Goal: Task Accomplishment & Management: Complete application form

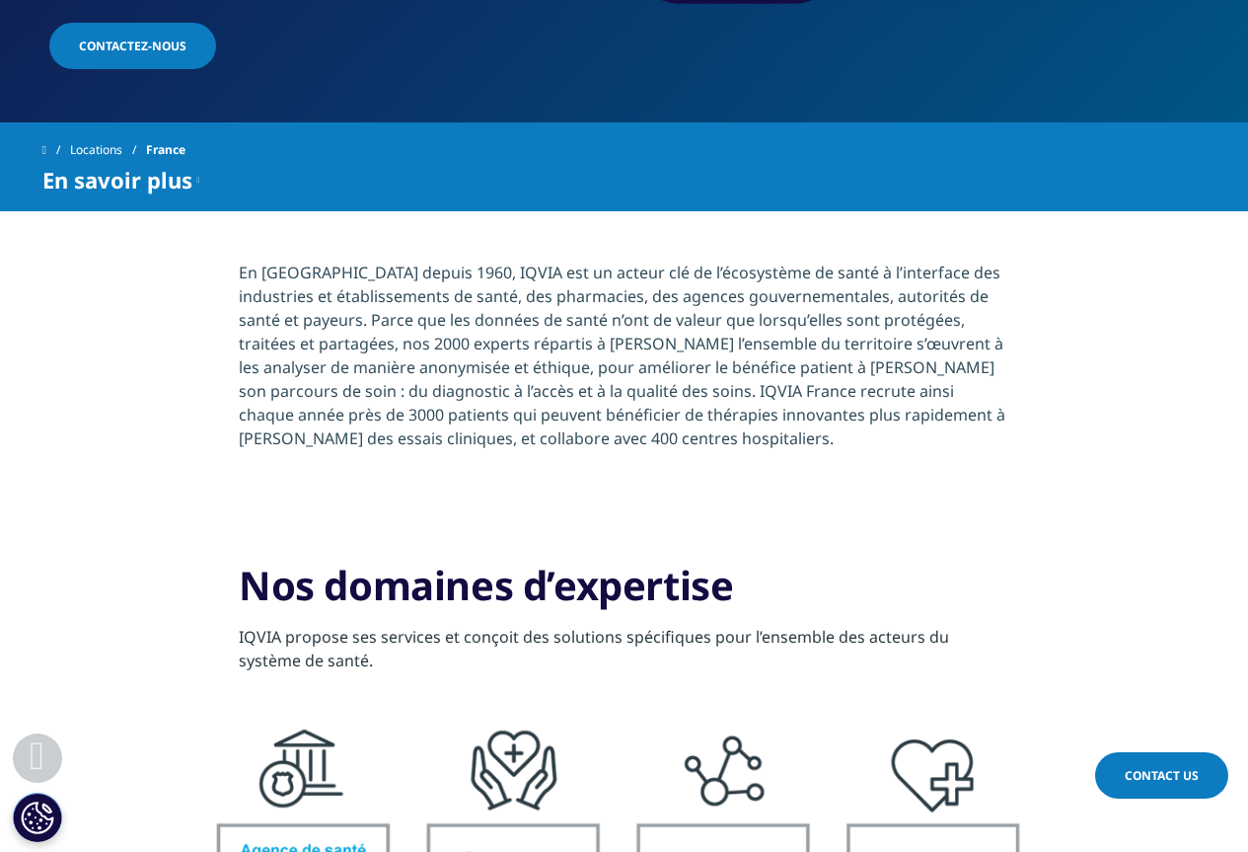
scroll to position [395, 0]
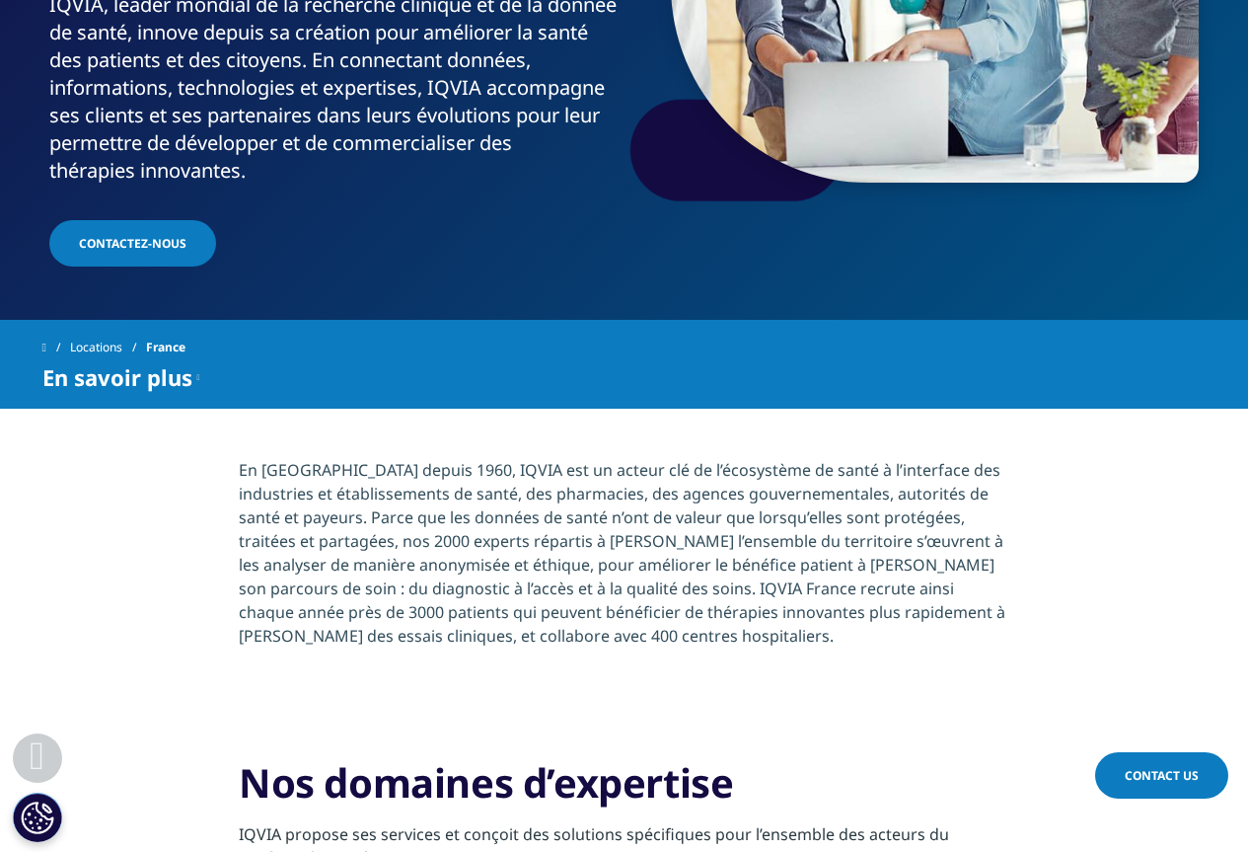
click at [162, 235] on span "Contactez-nous" at bounding box center [133, 243] width 108 height 17
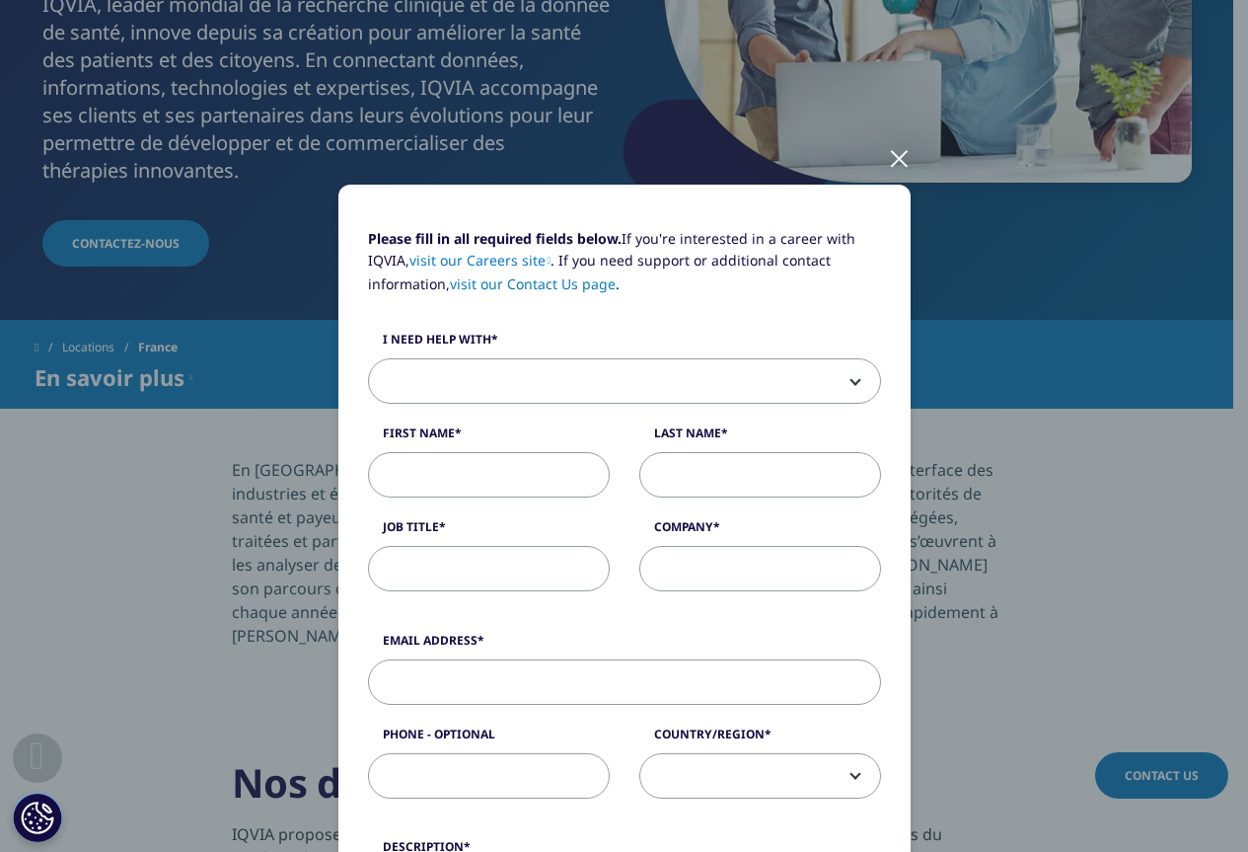
click at [569, 373] on span at bounding box center [624, 381] width 511 height 45
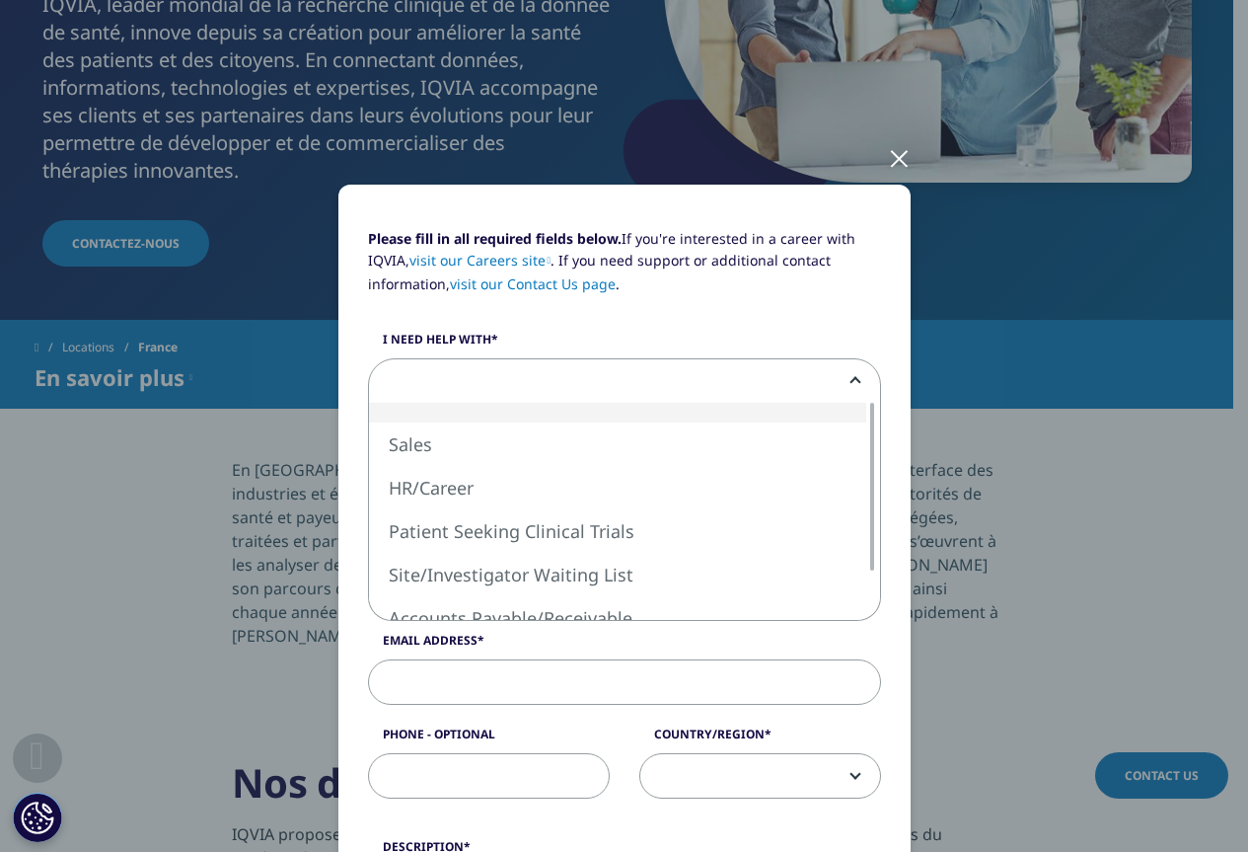
scroll to position [0, 0]
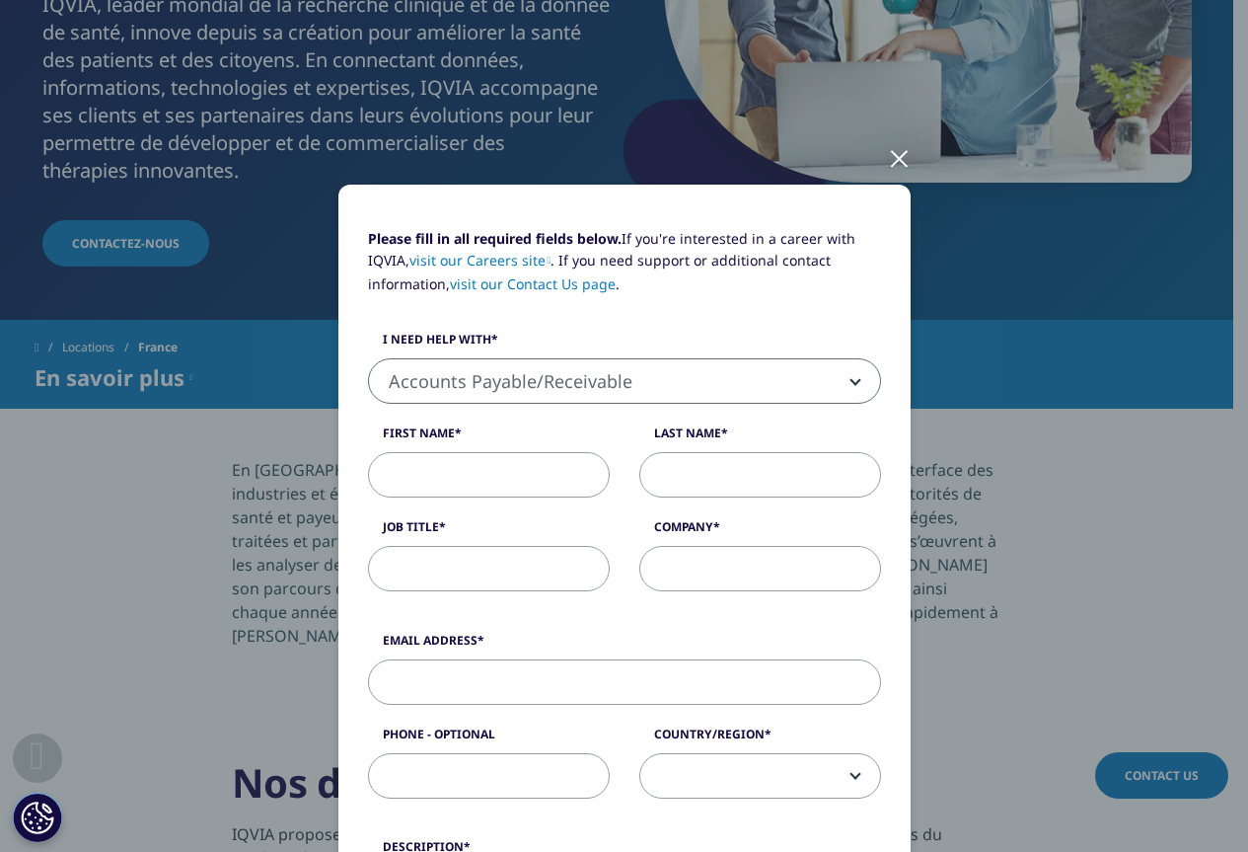
click at [473, 465] on input "First Name" at bounding box center [489, 474] width 242 height 45
click at [516, 382] on span "Accounts Payable/Receivable" at bounding box center [624, 381] width 511 height 45
click at [607, 374] on span "Accounts Payable/Receivable" at bounding box center [624, 381] width 511 height 45
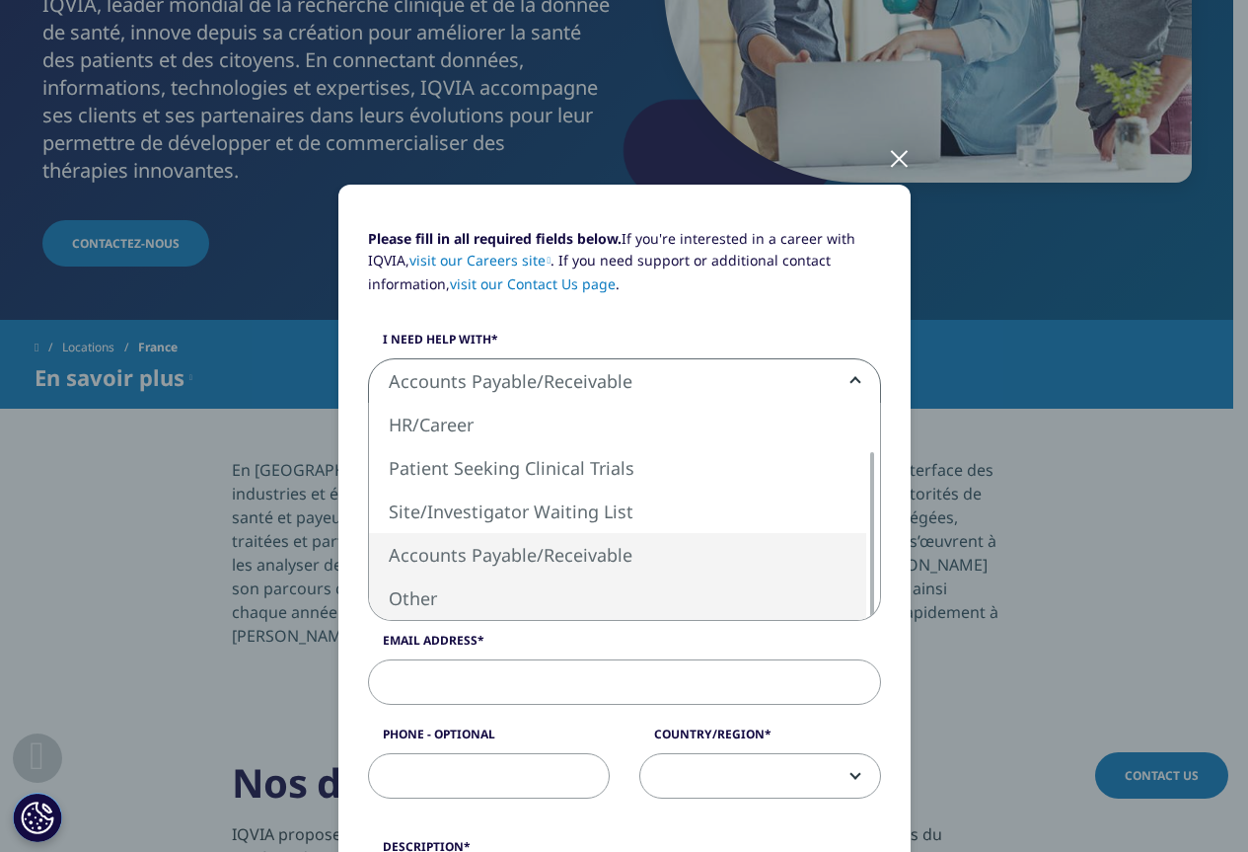
select select "Other"
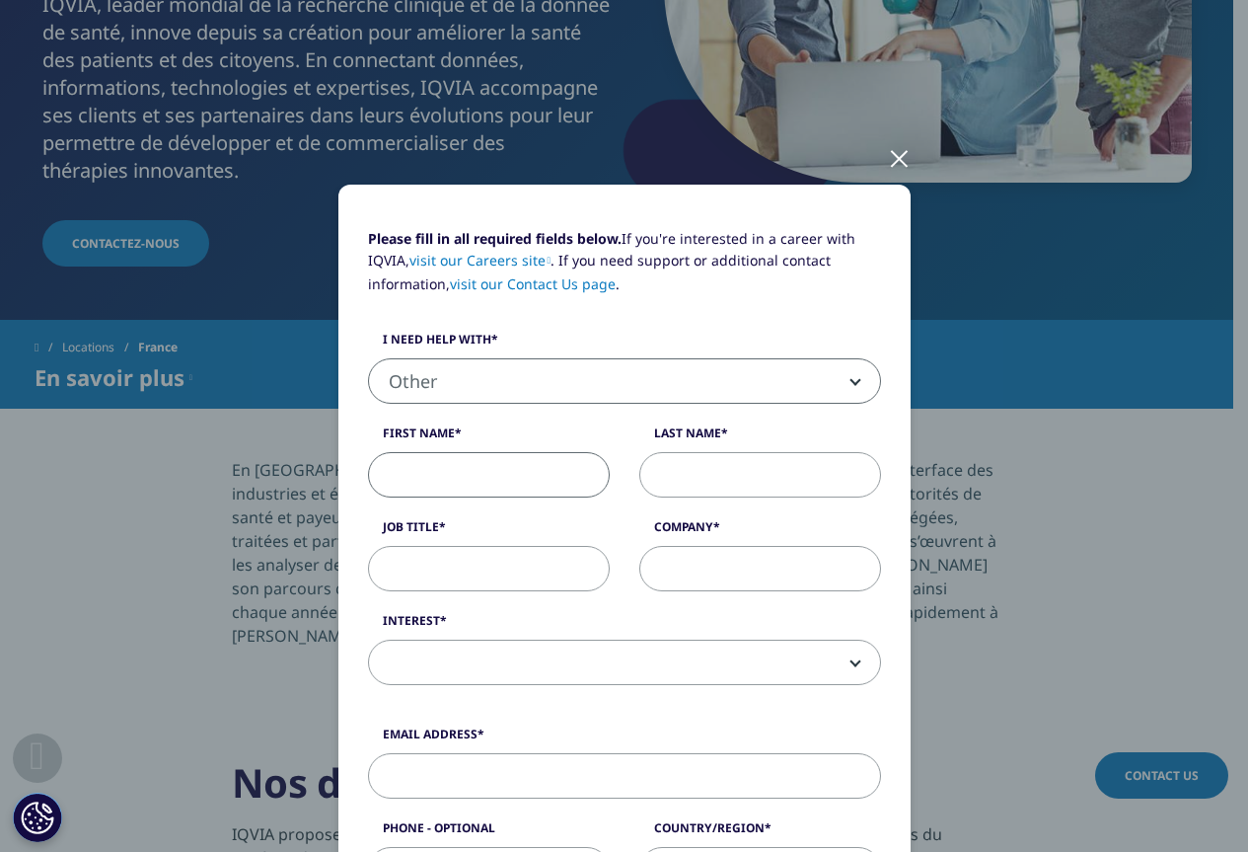
click at [487, 484] on input "First Name" at bounding box center [489, 474] width 242 height 45
type input "[PERSON_NAME]"
type input "Pharmacie Saint Liphard"
type input "[EMAIL_ADDRESS][DOMAIN_NAME]"
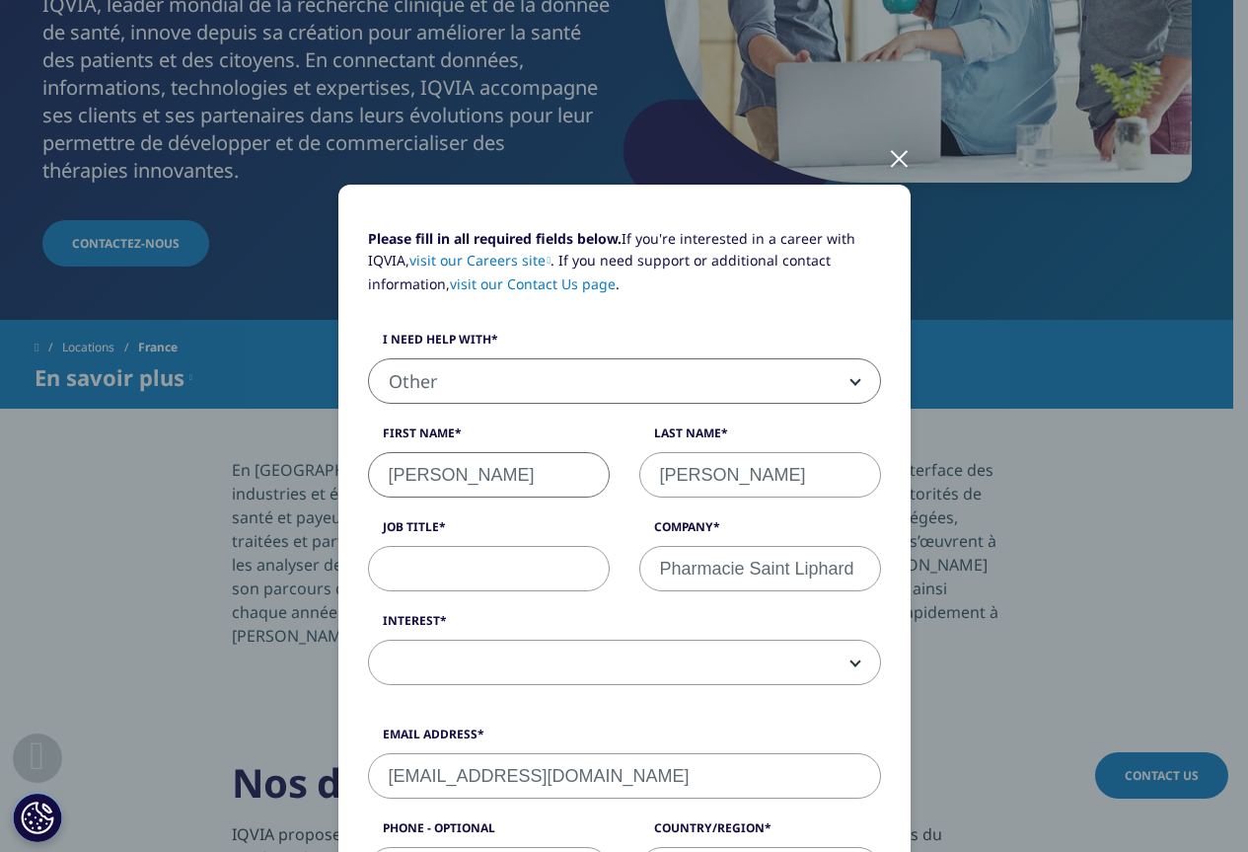
type input "0607802011"
select select "France"
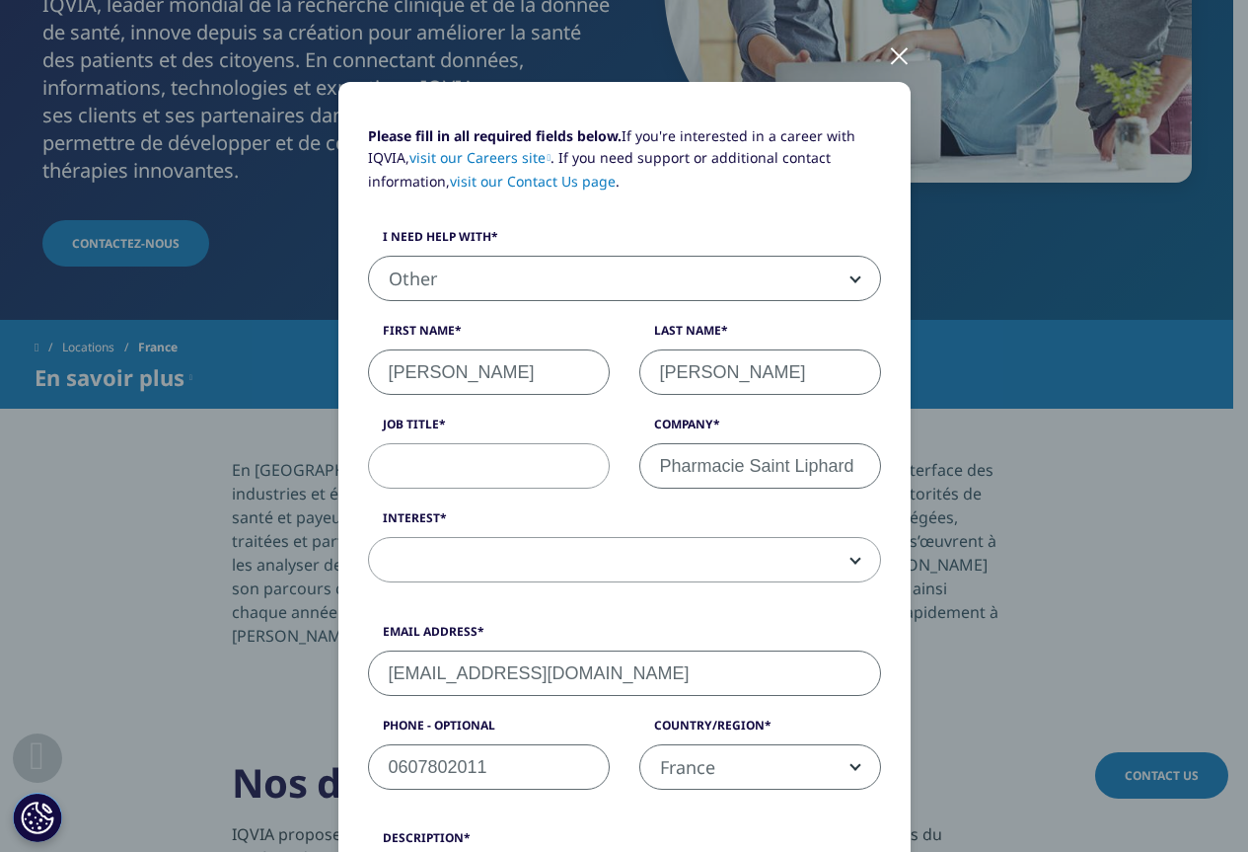
scroll to position [138, 0]
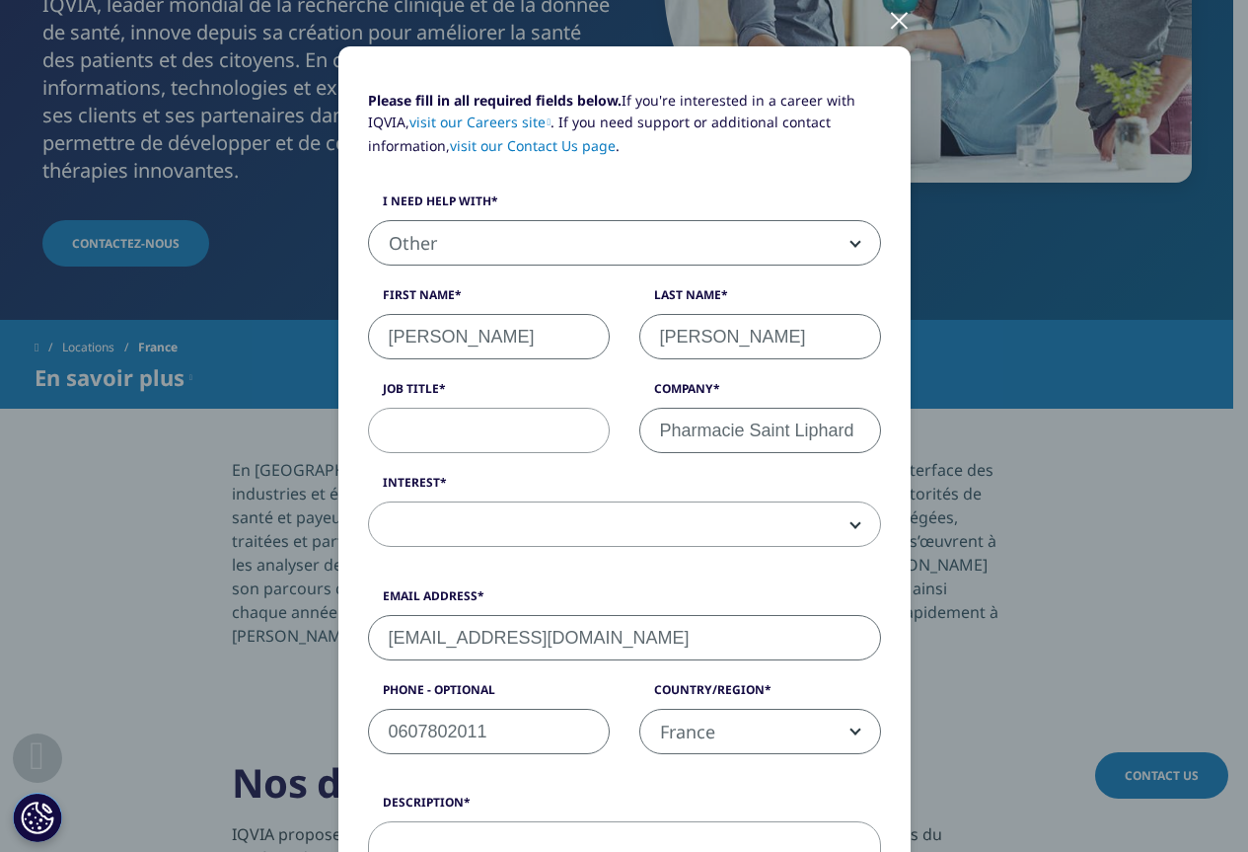
click at [535, 453] on div "Please fill in all required fields below. If you're interested in a career with…" at bounding box center [624, 329] width 543 height 478
click at [531, 439] on input "Job Title" at bounding box center [489, 430] width 242 height 45
type input "Pharmacien"
click at [685, 475] on label "Interest" at bounding box center [624, 488] width 513 height 28
click at [369, 501] on select "Analytics Solutions Global Services (consulting/outsourcing) Contract Sales and…" at bounding box center [368, 501] width 1 height 1
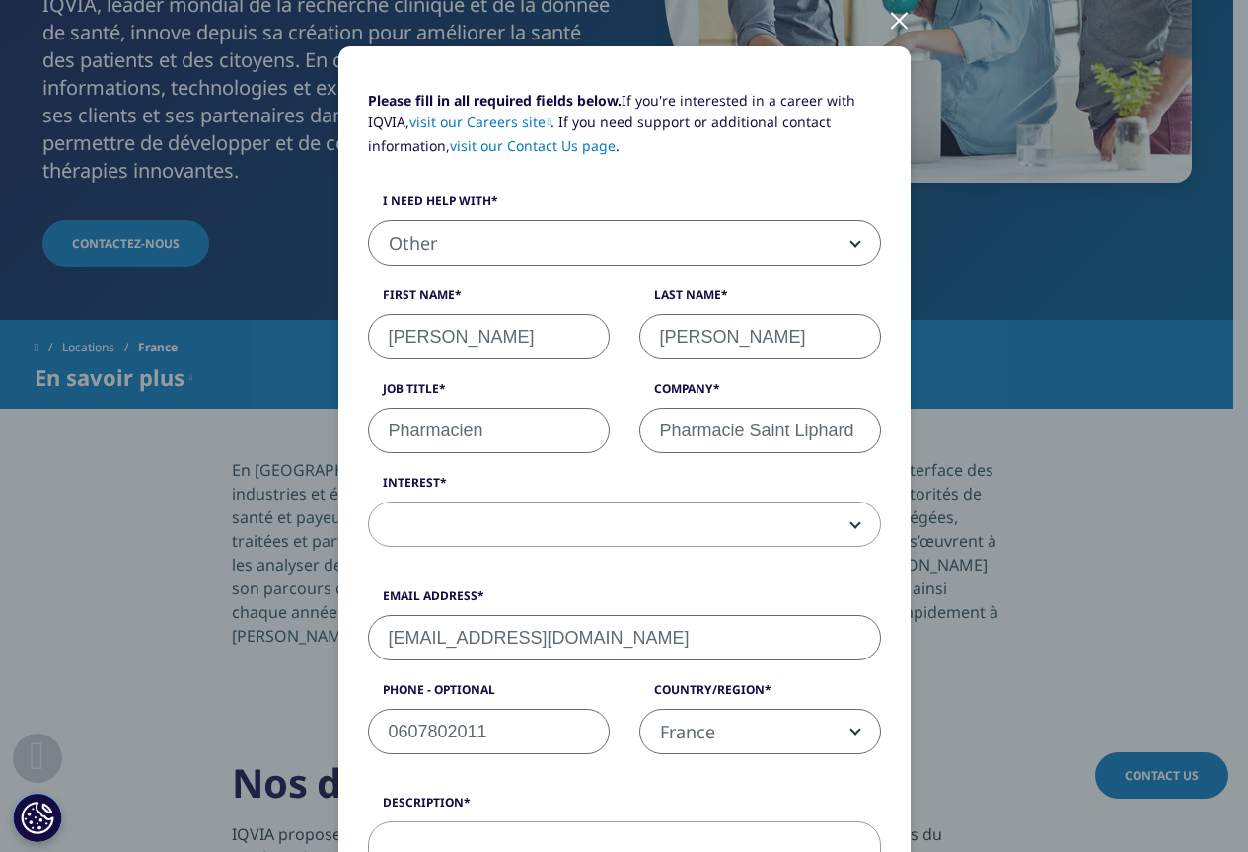
click at [683, 499] on label "Interest" at bounding box center [624, 488] width 513 height 28
click at [369, 501] on select "Analytics Solutions Global Services (consulting/outsourcing) Contract Sales and…" at bounding box center [368, 501] width 1 height 1
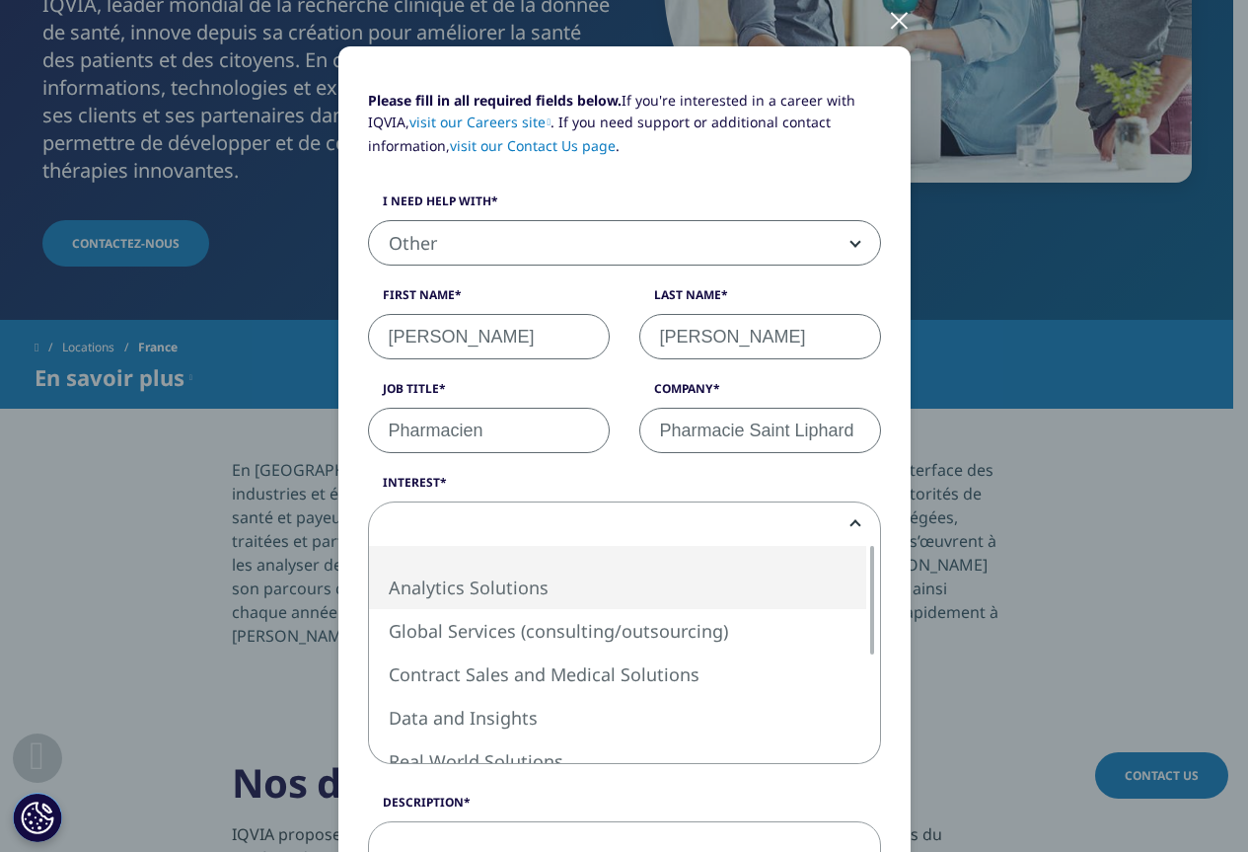
select select "Analytics Solutions"
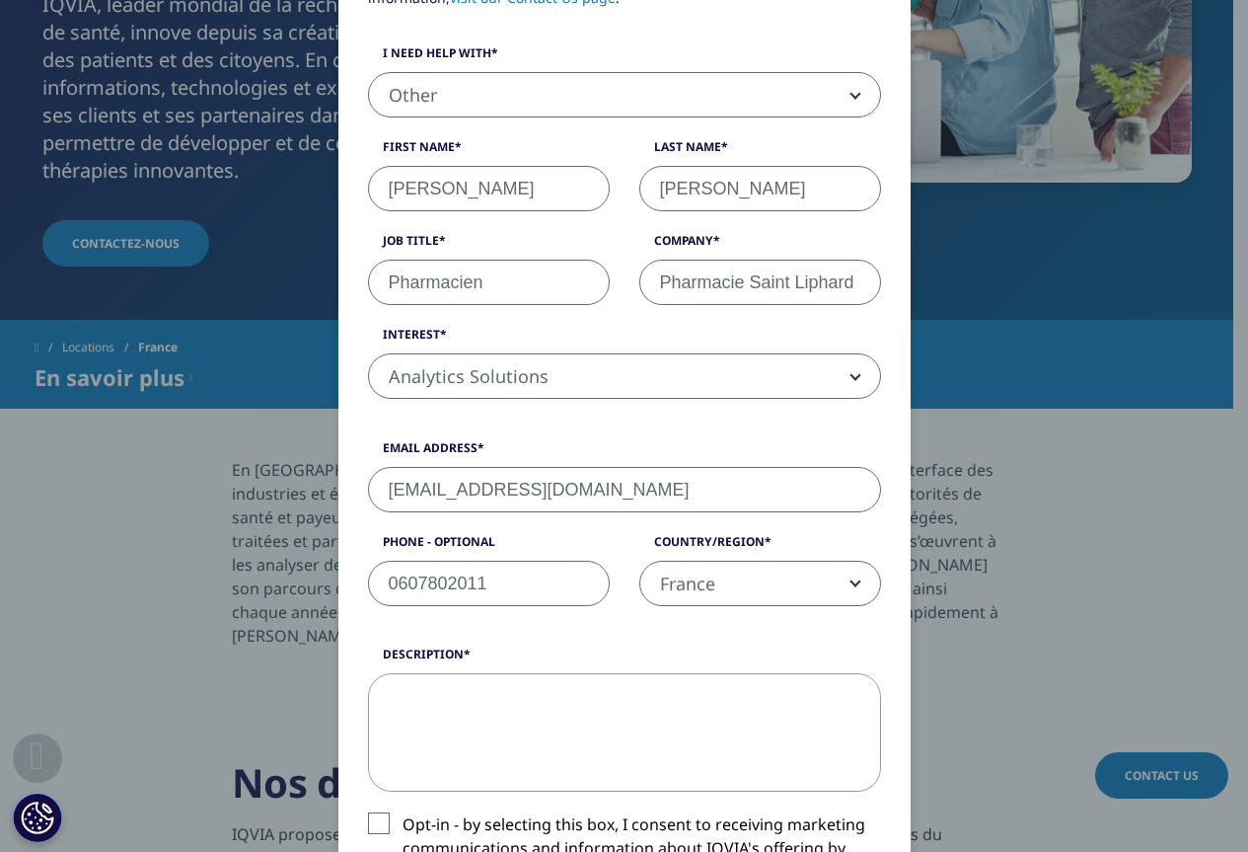
scroll to position [336, 0]
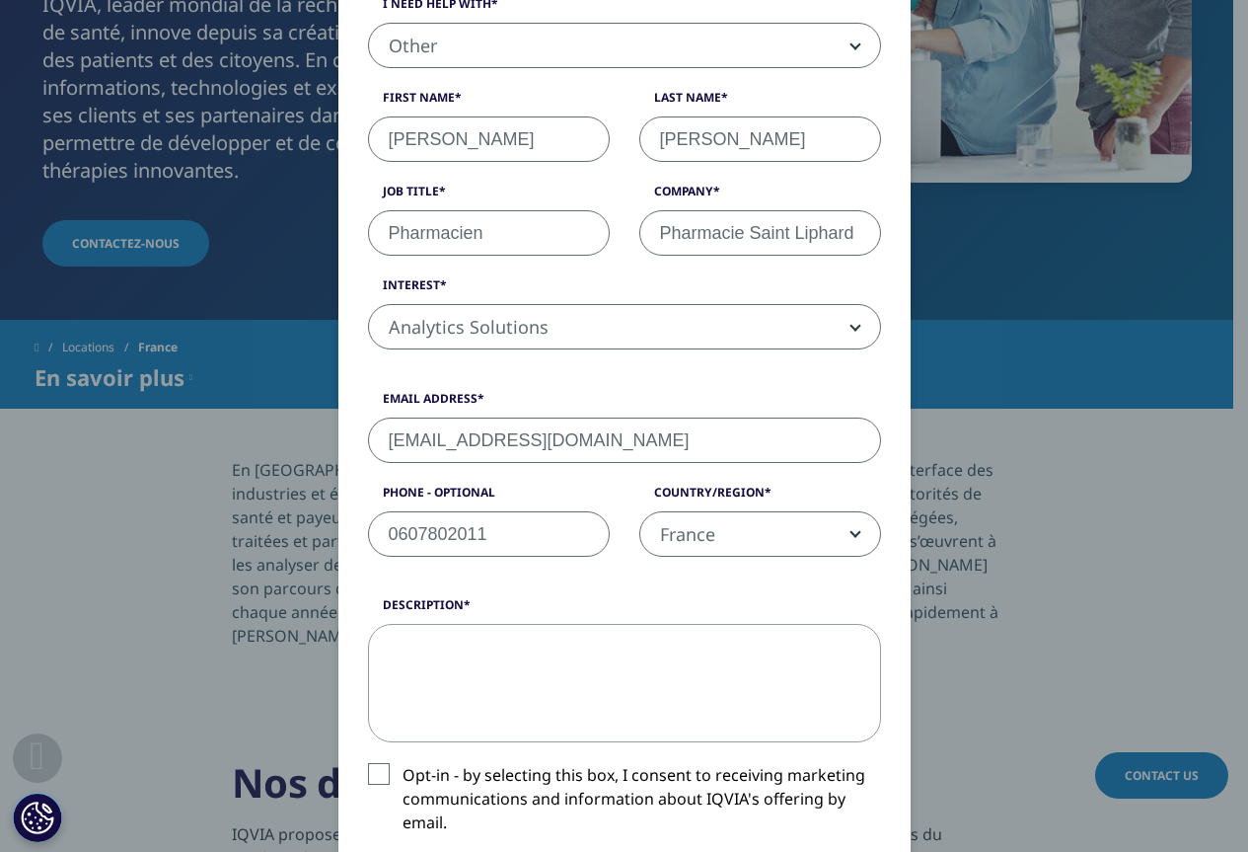
click at [419, 536] on input "0607802011" at bounding box center [489, 533] width 242 height 45
type input "0608702011"
click at [521, 586] on form "Please fill in all required fields below. If you're interested in a career with…" at bounding box center [624, 522] width 513 height 1260
click at [500, 541] on input "0608702011" at bounding box center [489, 533] width 242 height 45
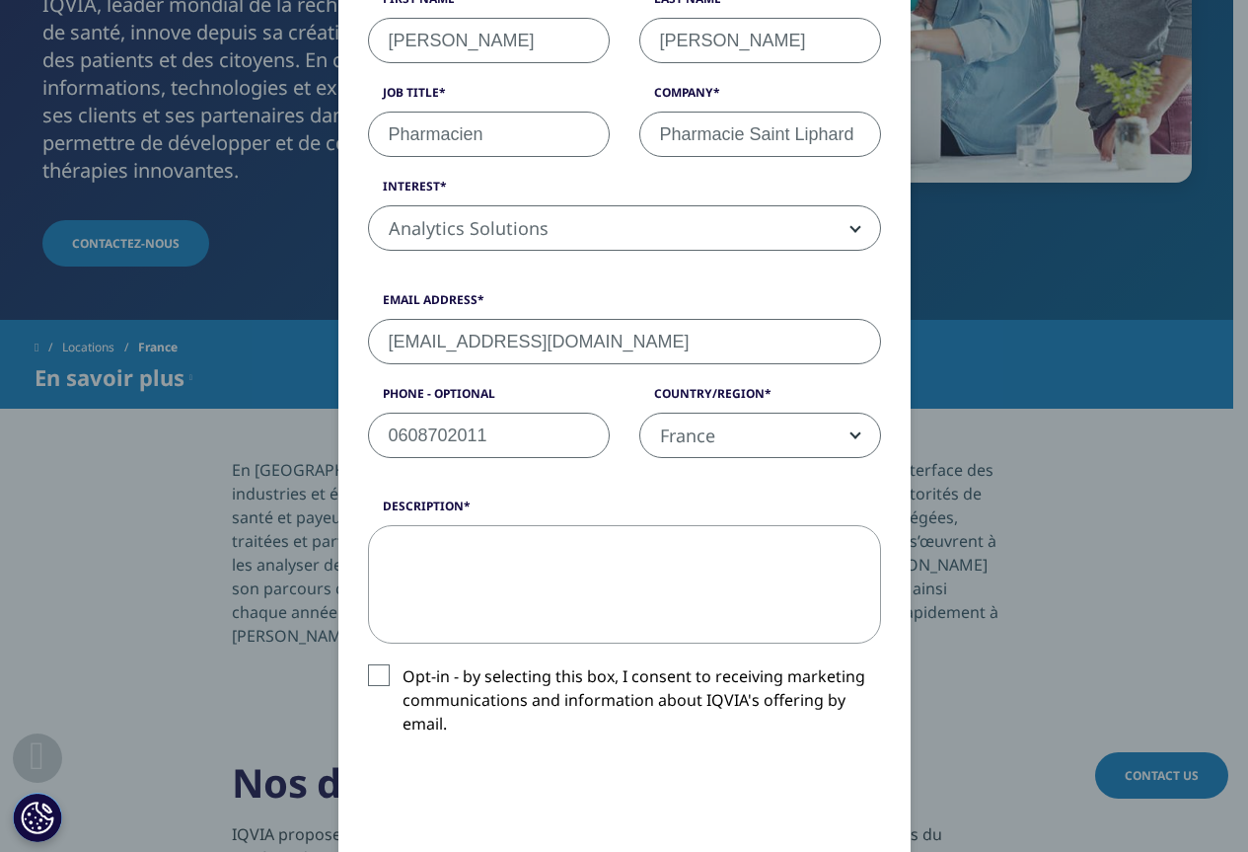
scroll to position [533, 0]
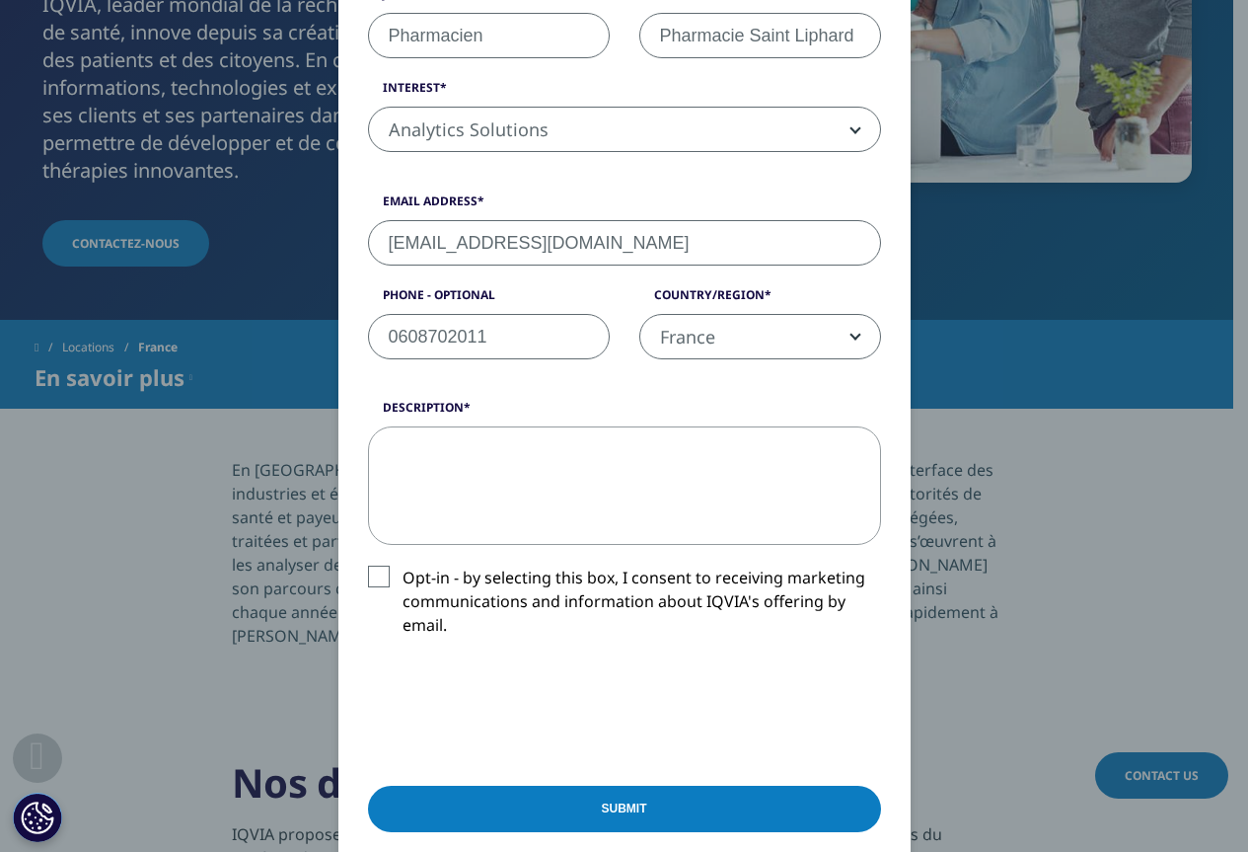
click at [371, 574] on label "Opt-in - by selecting this box, I consent to receiving marketing communications…" at bounding box center [624, 606] width 513 height 82
click at [403, 565] on input "Opt-in - by selecting this box, I consent to receiving marketing communications…" at bounding box center [403, 565] width 0 height 0
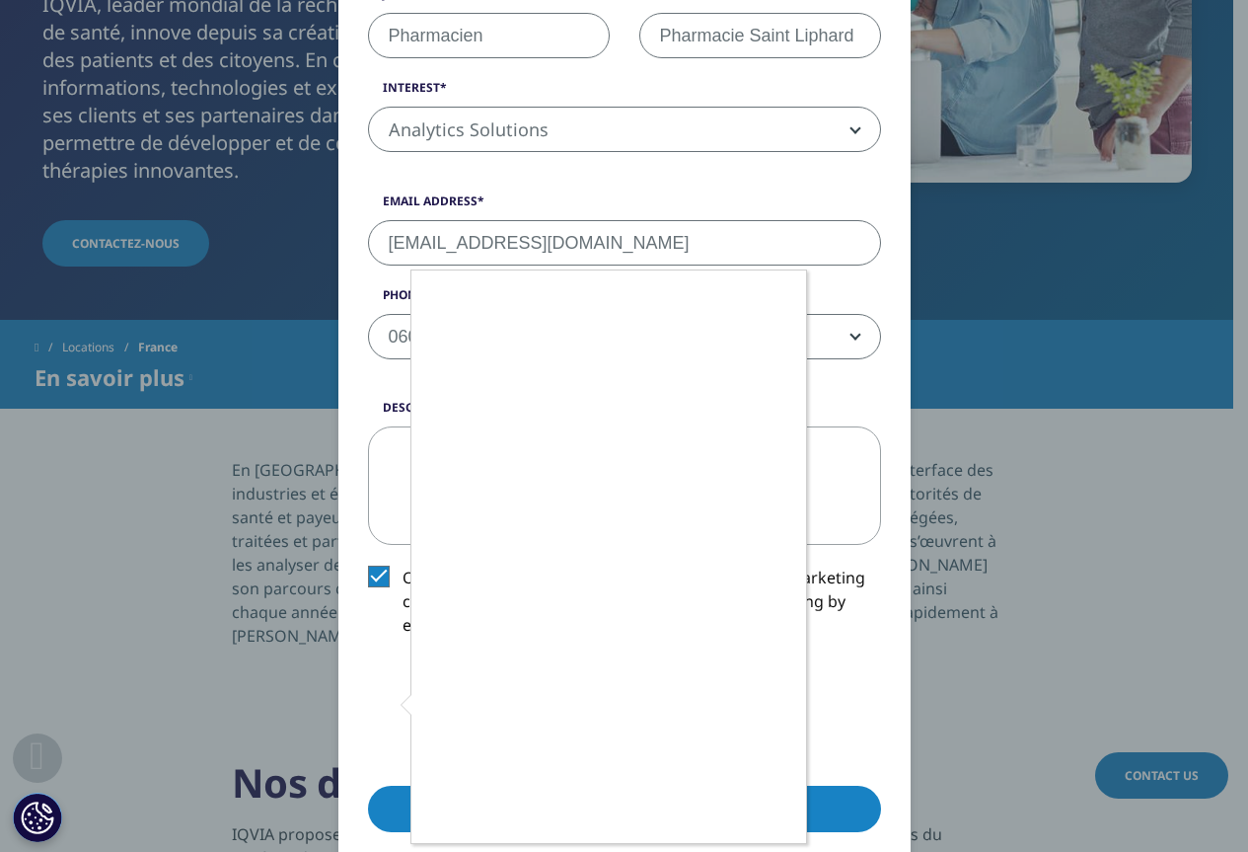
click at [388, 713] on div at bounding box center [624, 426] width 1248 height 852
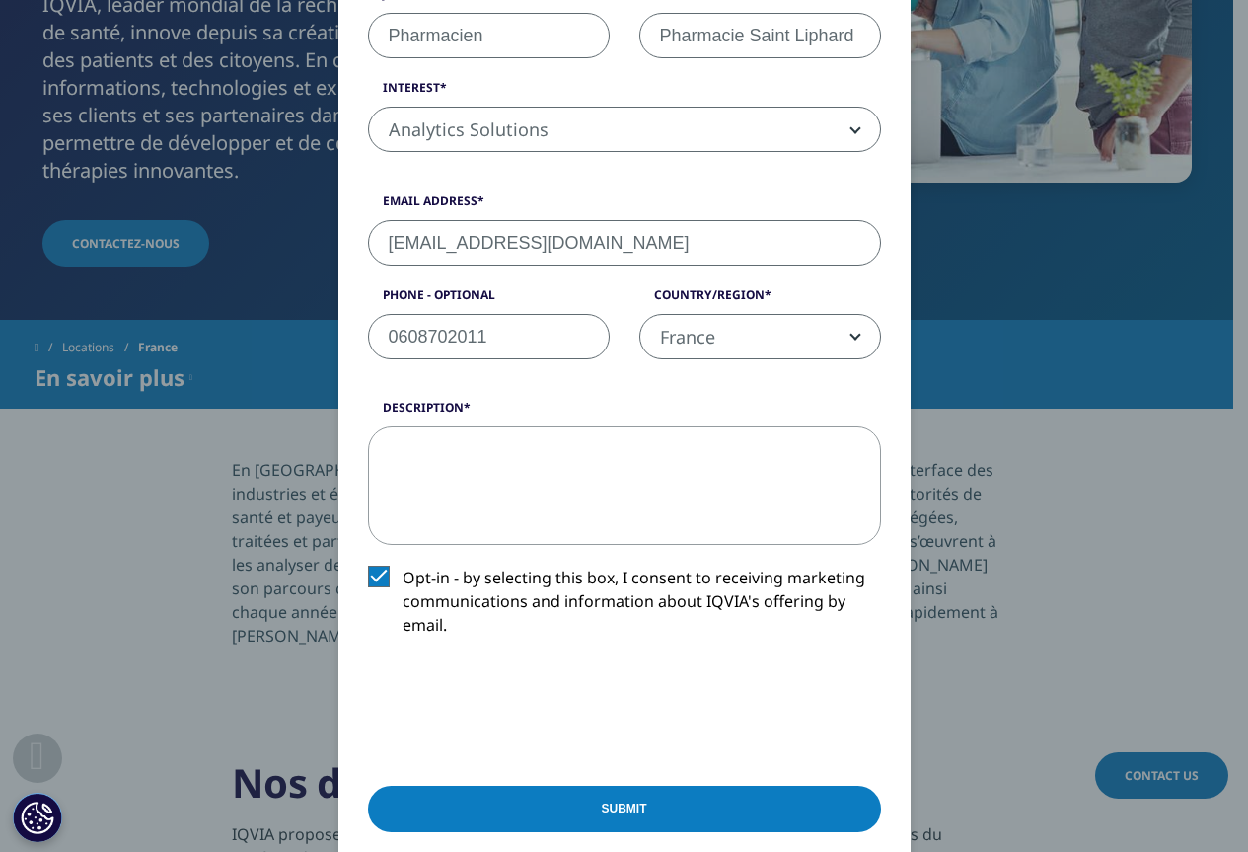
click at [377, 579] on label "Opt-in - by selecting this box, I consent to receiving marketing communications…" at bounding box center [624, 606] width 513 height 82
click at [403, 565] on input "Opt-in - by selecting this box, I consent to receiving marketing communications…" at bounding box center [403, 565] width 0 height 0
click at [454, 496] on textarea "Description" at bounding box center [624, 485] width 513 height 118
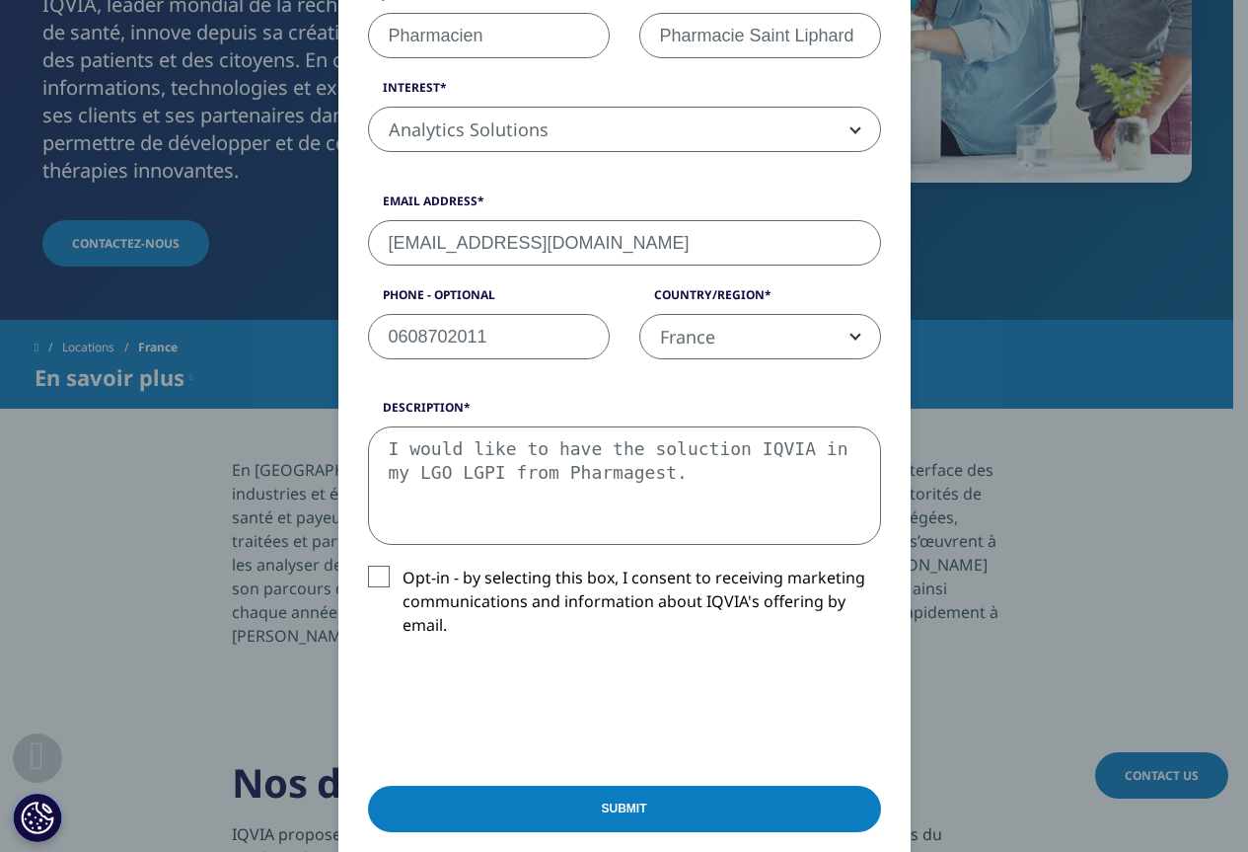
click at [384, 448] on textarea "I would like to have the soluction IQVIA in my LGO LGPI from Pharmagest." at bounding box center [624, 485] width 513 height 118
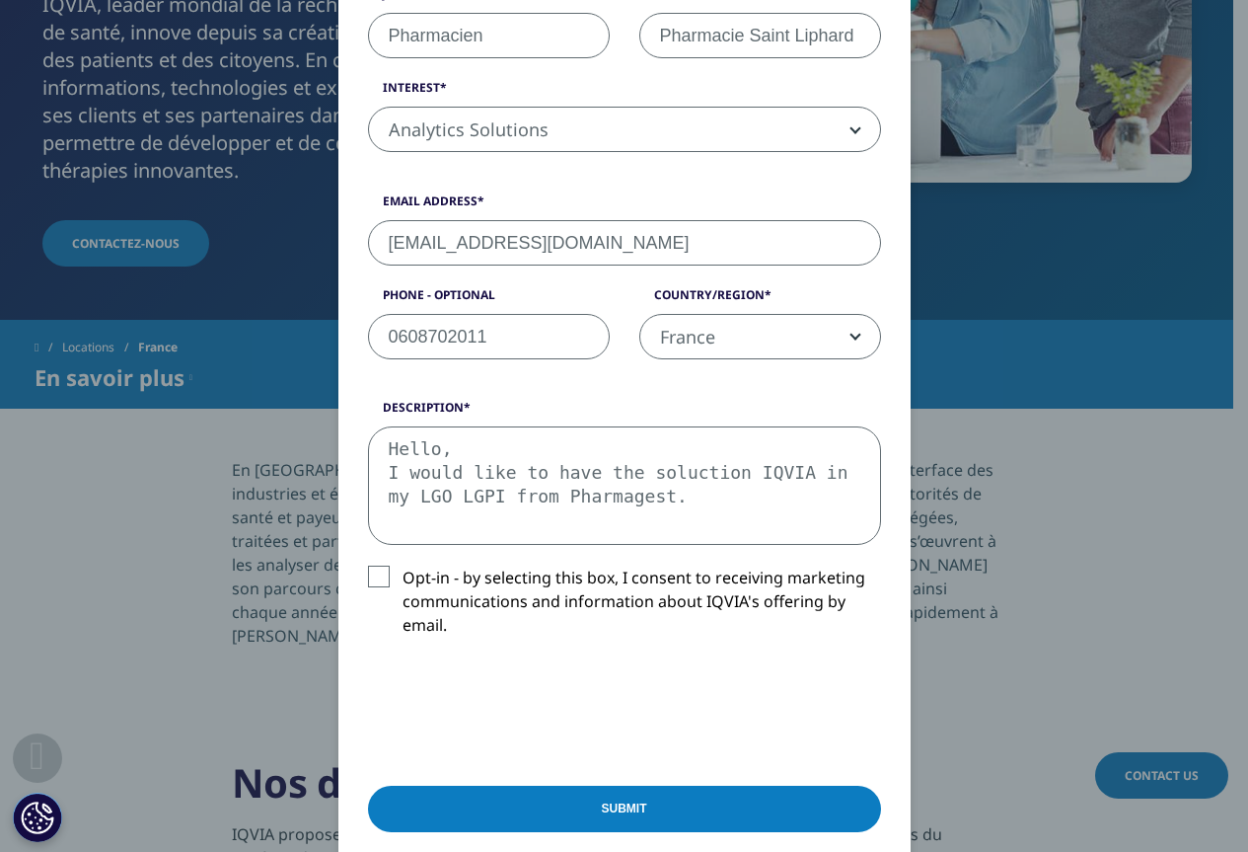
click at [500, 522] on textarea "Hello, I would like to have the soluction IQVIA in my LGO LGPI from Pharmagest." at bounding box center [624, 485] width 513 height 118
click at [640, 496] on textarea "Hello, I would like to have the soluction IQVIA in my LGO LGPI from Pharmagest." at bounding box center [624, 485] width 513 height 118
type textarea "Hello, I would like to have the soluction IQVIA in my LGO LGPI from Pharmagest.…"
click at [721, 788] on input "Submit" at bounding box center [624, 809] width 513 height 46
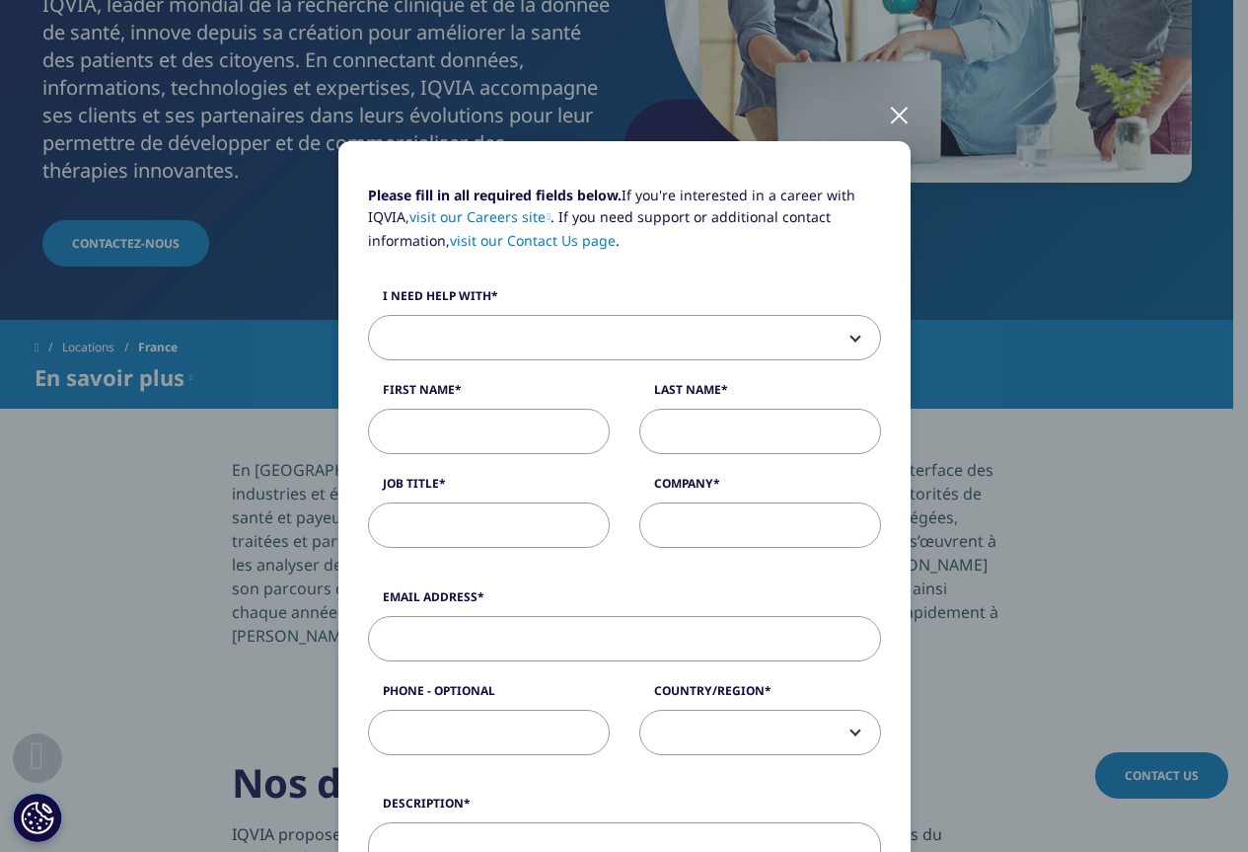
scroll to position [39, 0]
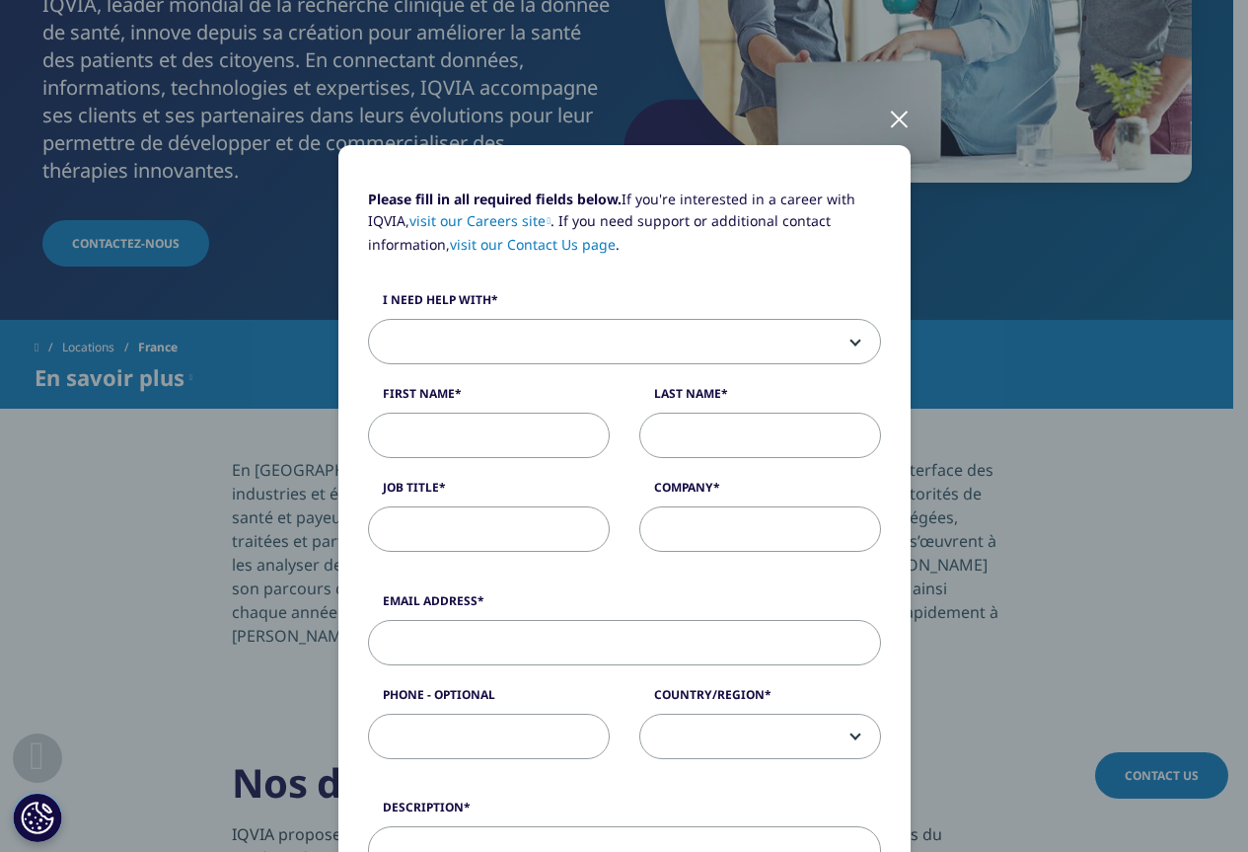
click at [530, 242] on link "visit our Contact Us page" at bounding box center [533, 244] width 166 height 19
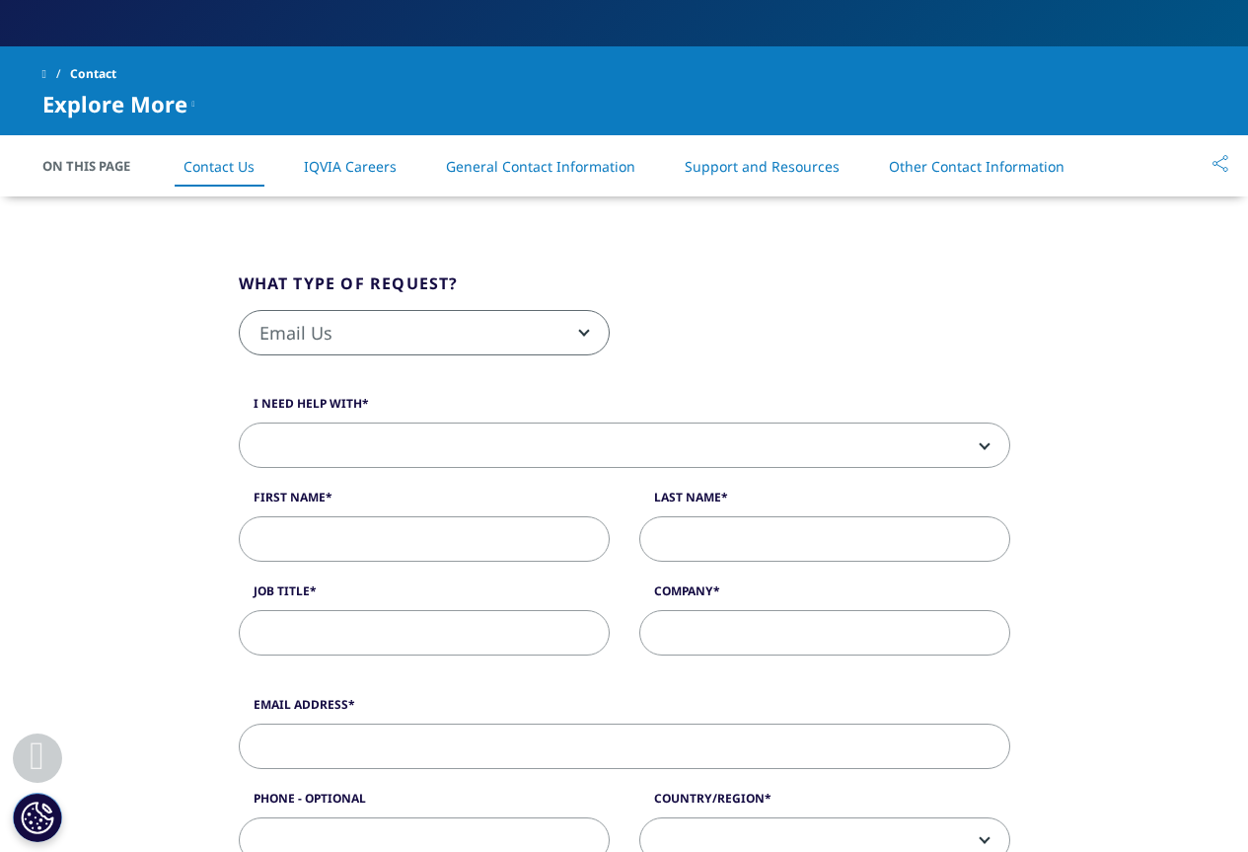
scroll to position [395, 0]
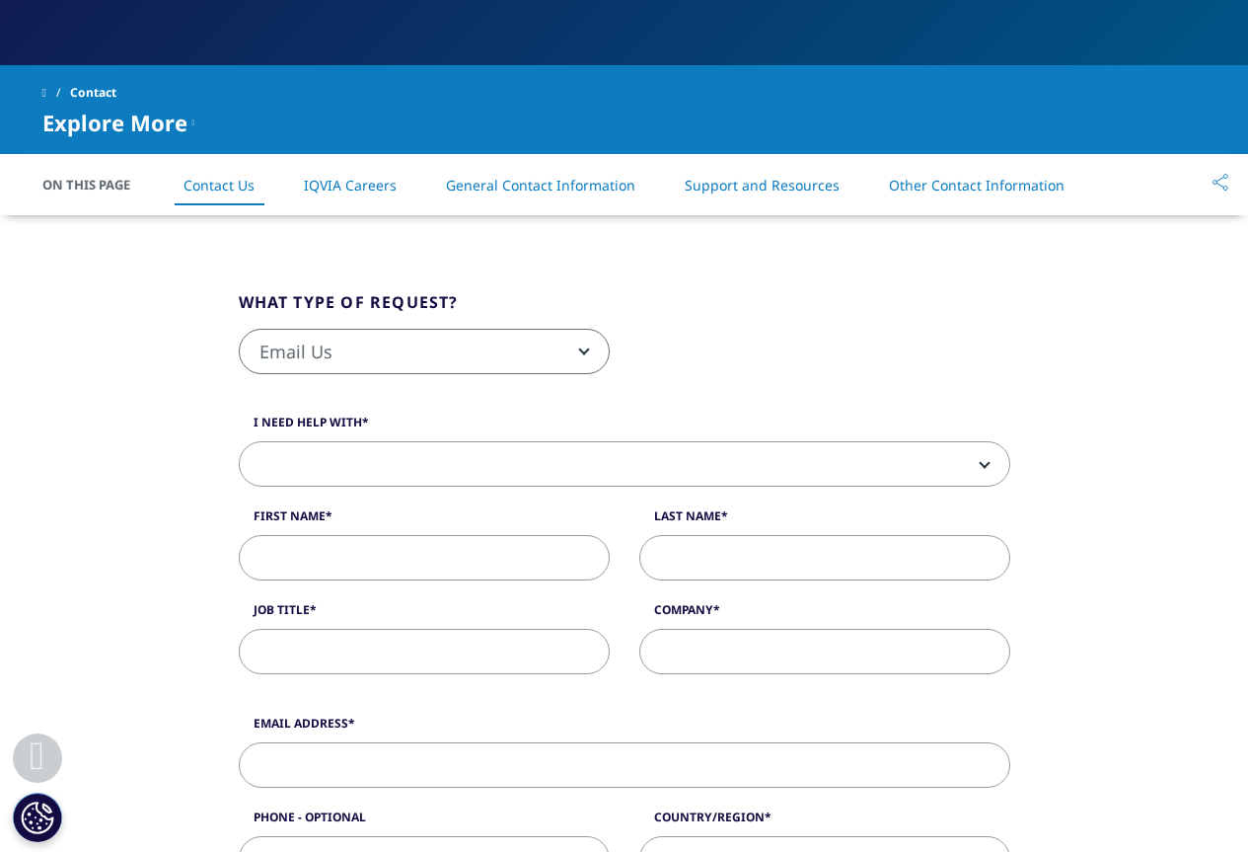
click at [460, 343] on span "Email Us" at bounding box center [424, 352] width 369 height 45
click at [510, 293] on fieldset "What type of request? Email Us Request a Demo IQVIA Institute Inquiries Media I…" at bounding box center [624, 342] width 801 height 105
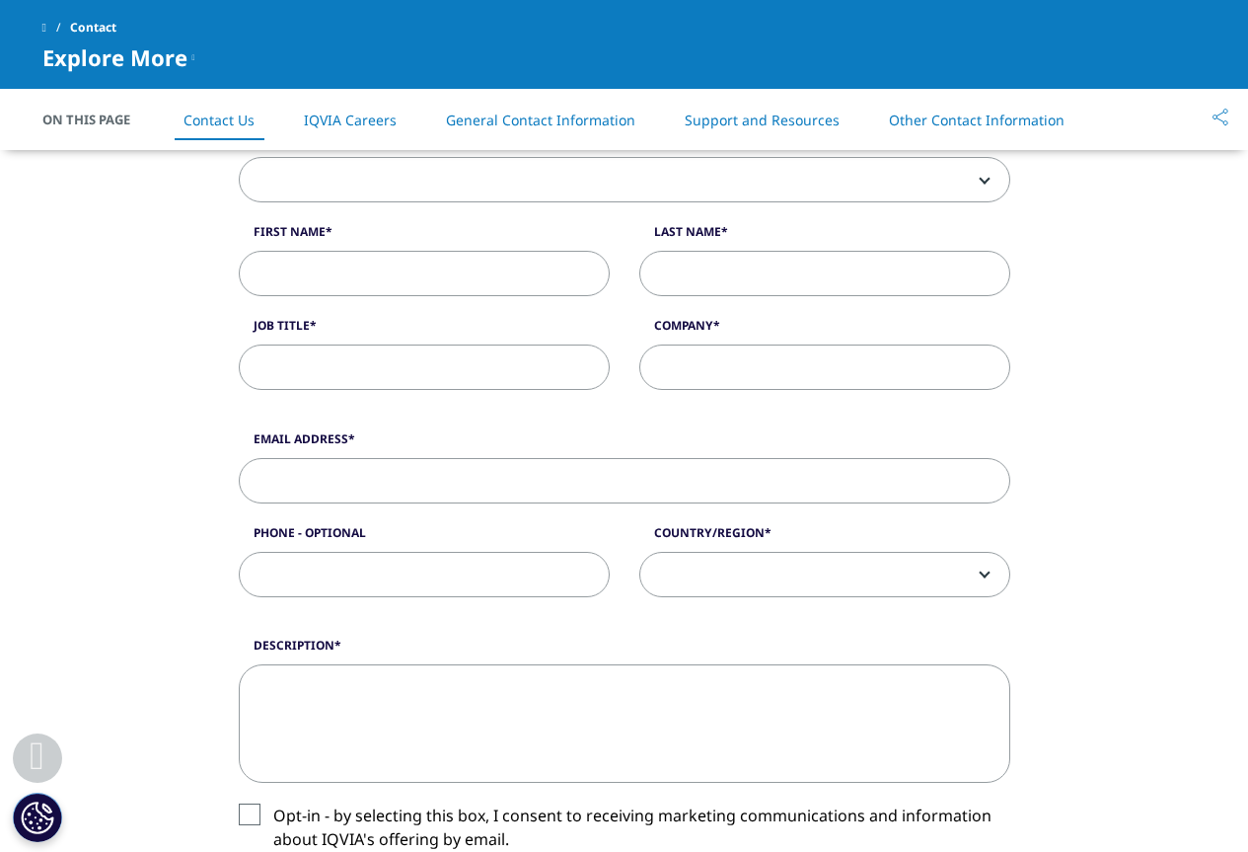
scroll to position [493, 0]
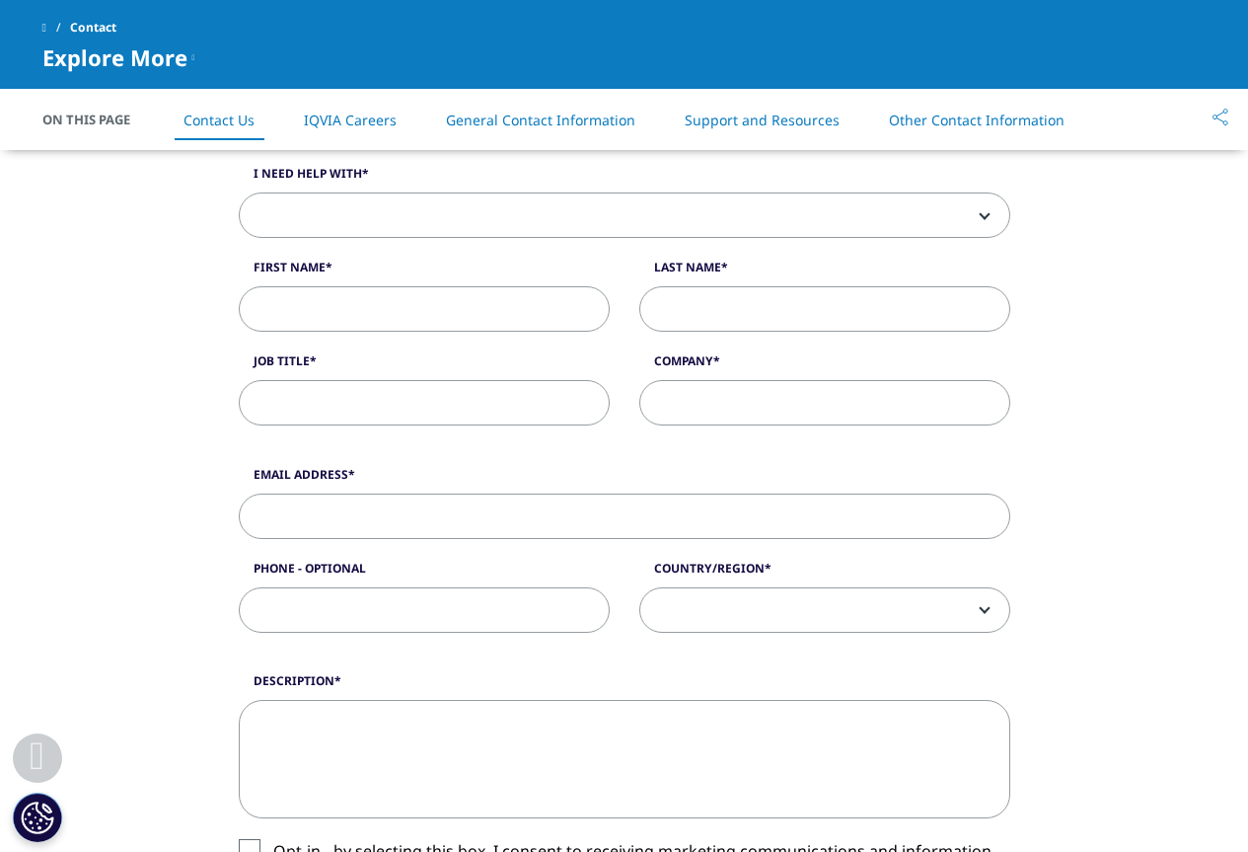
click at [483, 219] on span at bounding box center [625, 215] width 770 height 45
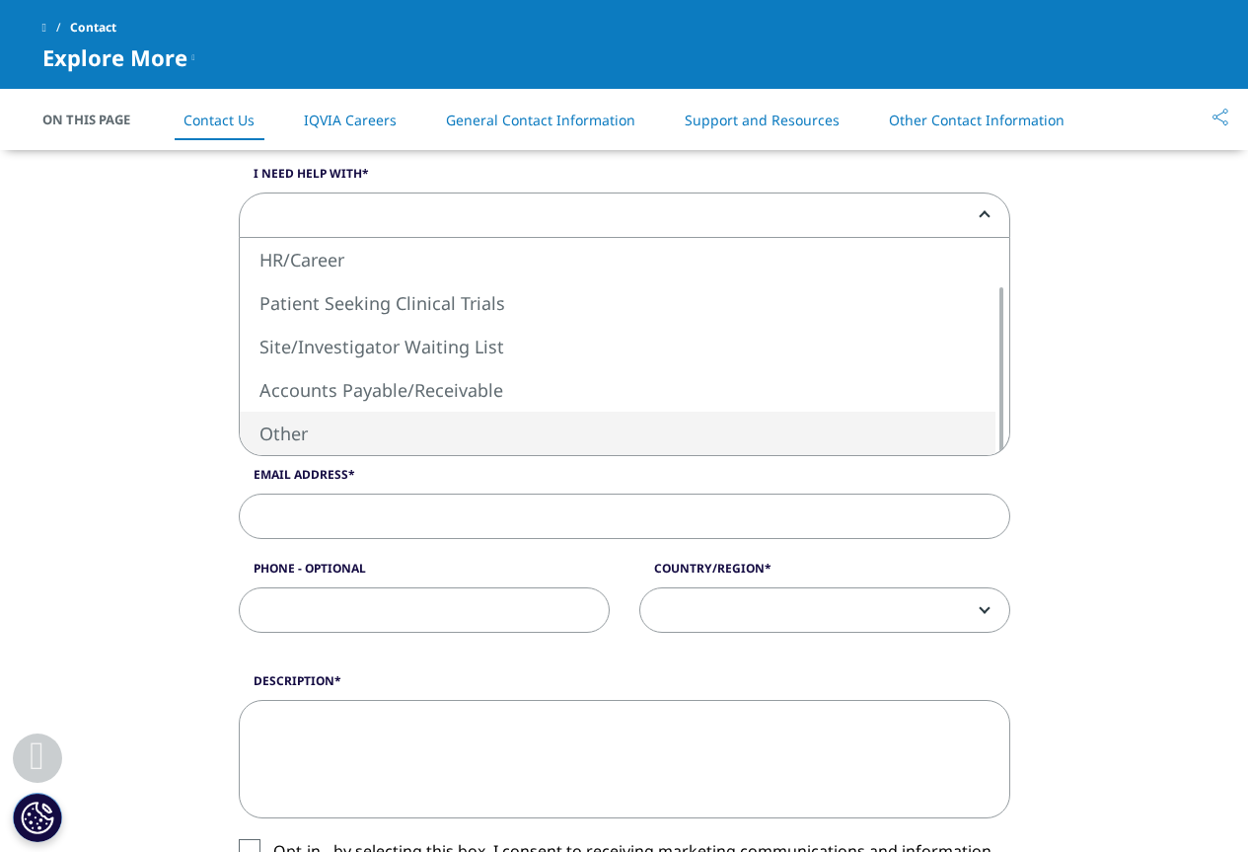
select select "Other"
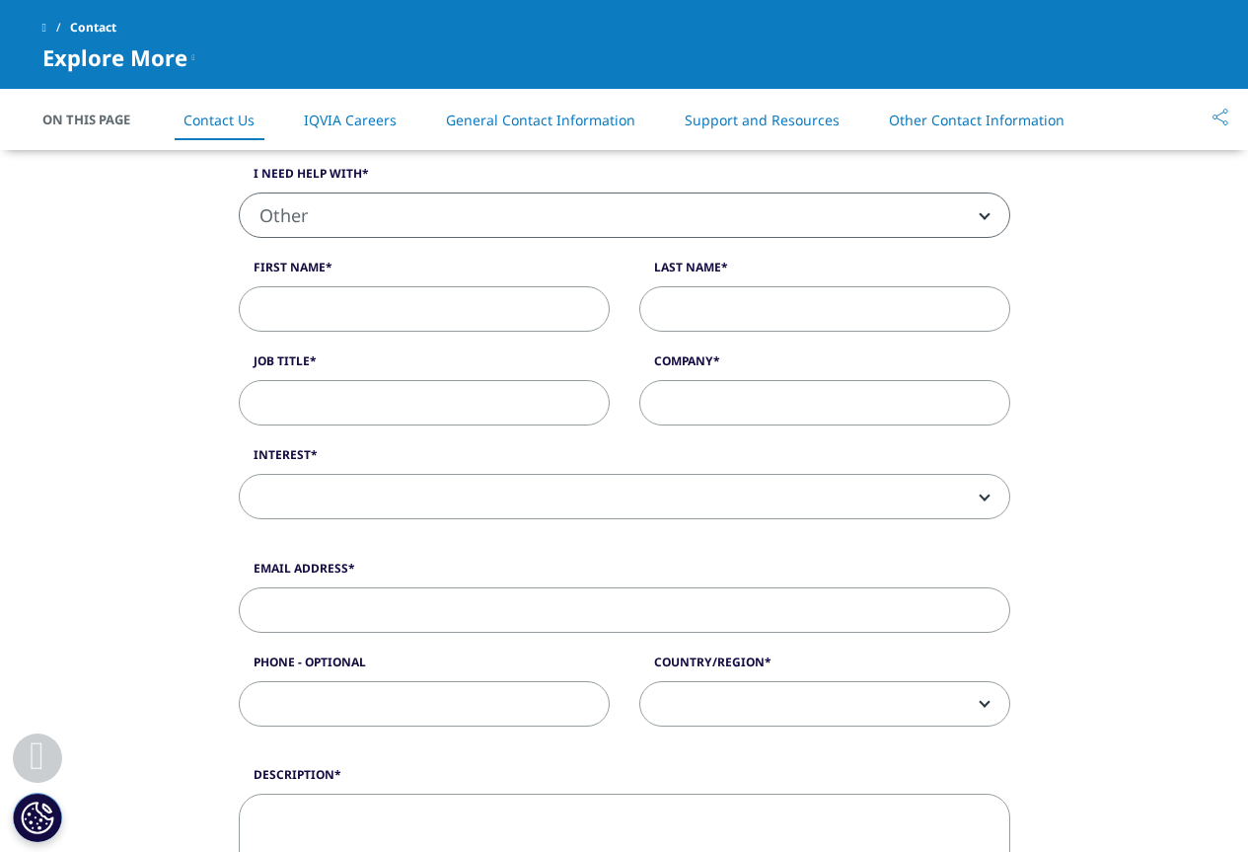
click at [383, 329] on input "First Name" at bounding box center [424, 308] width 371 height 45
type input "[PERSON_NAME]"
type input "Pharmacie Saint Liphard"
type input "[EMAIL_ADDRESS][DOMAIN_NAME]"
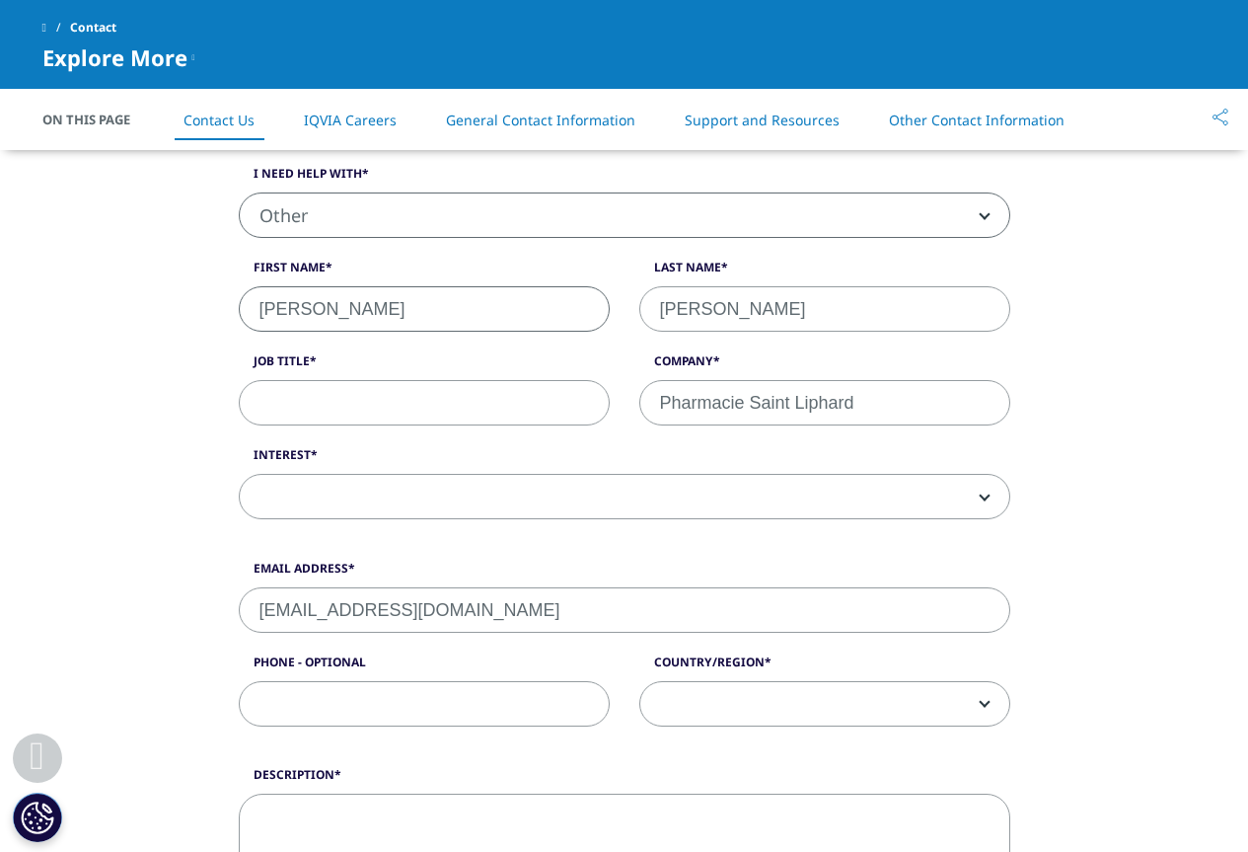
type input "0607802011"
select select "France"
click at [450, 417] on input "Job Title" at bounding box center [424, 402] width 371 height 45
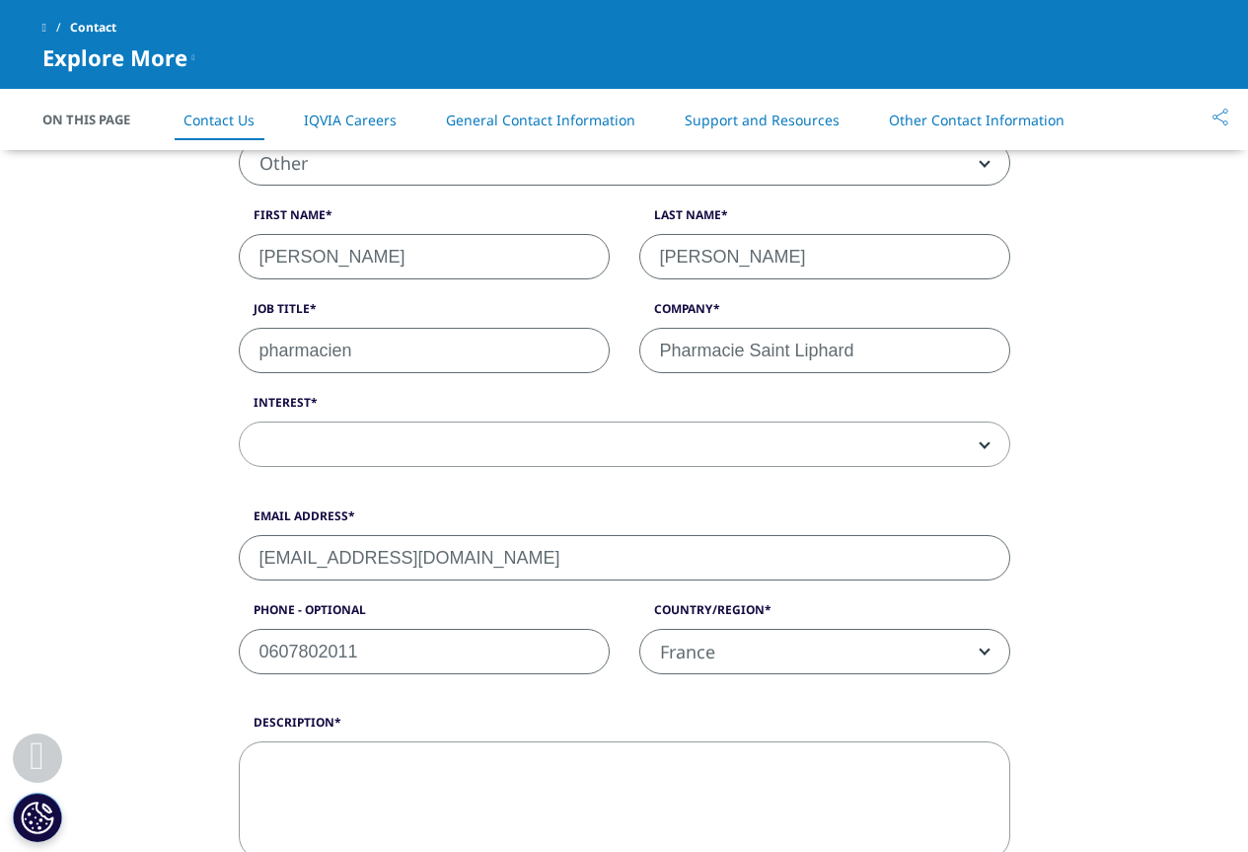
scroll to position [592, 0]
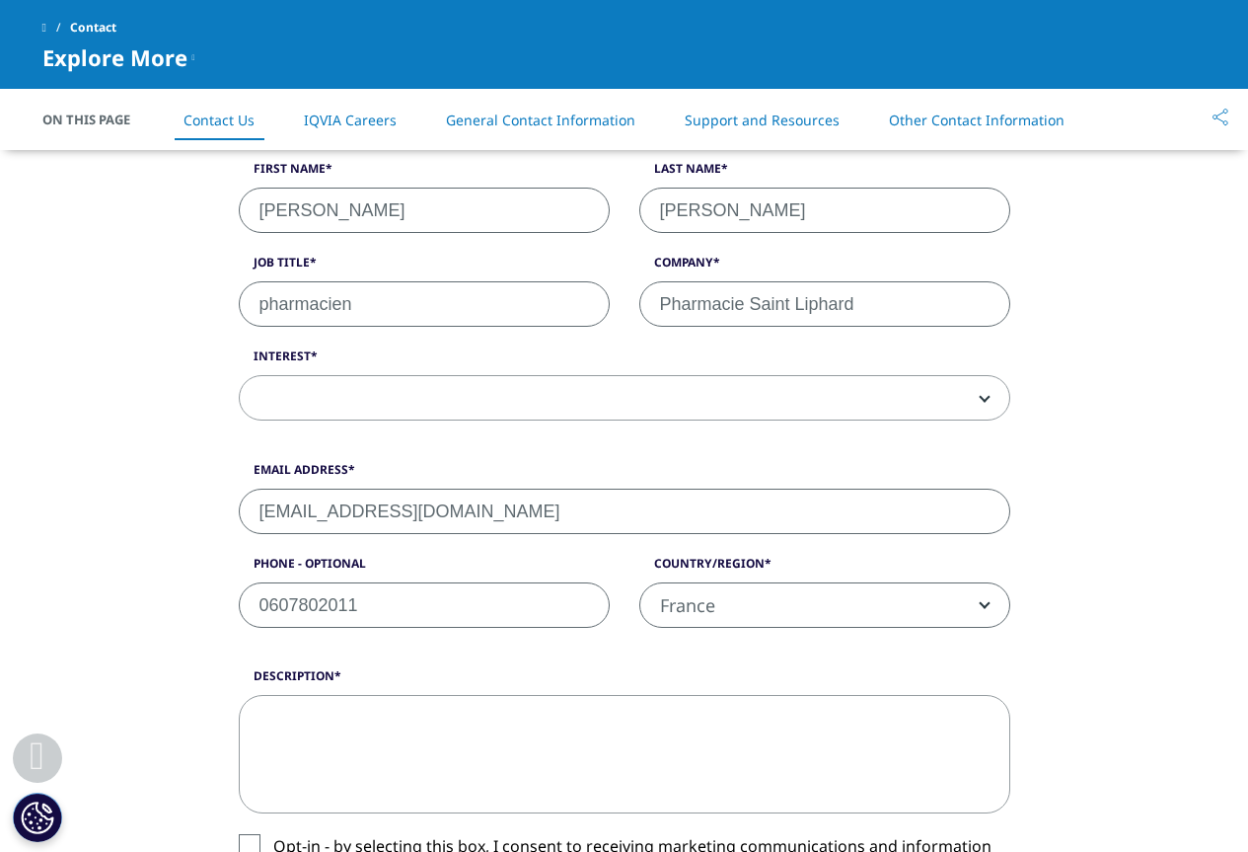
type input "pharmacien"
click at [315, 597] on input "0607802011" at bounding box center [424, 604] width 371 height 45
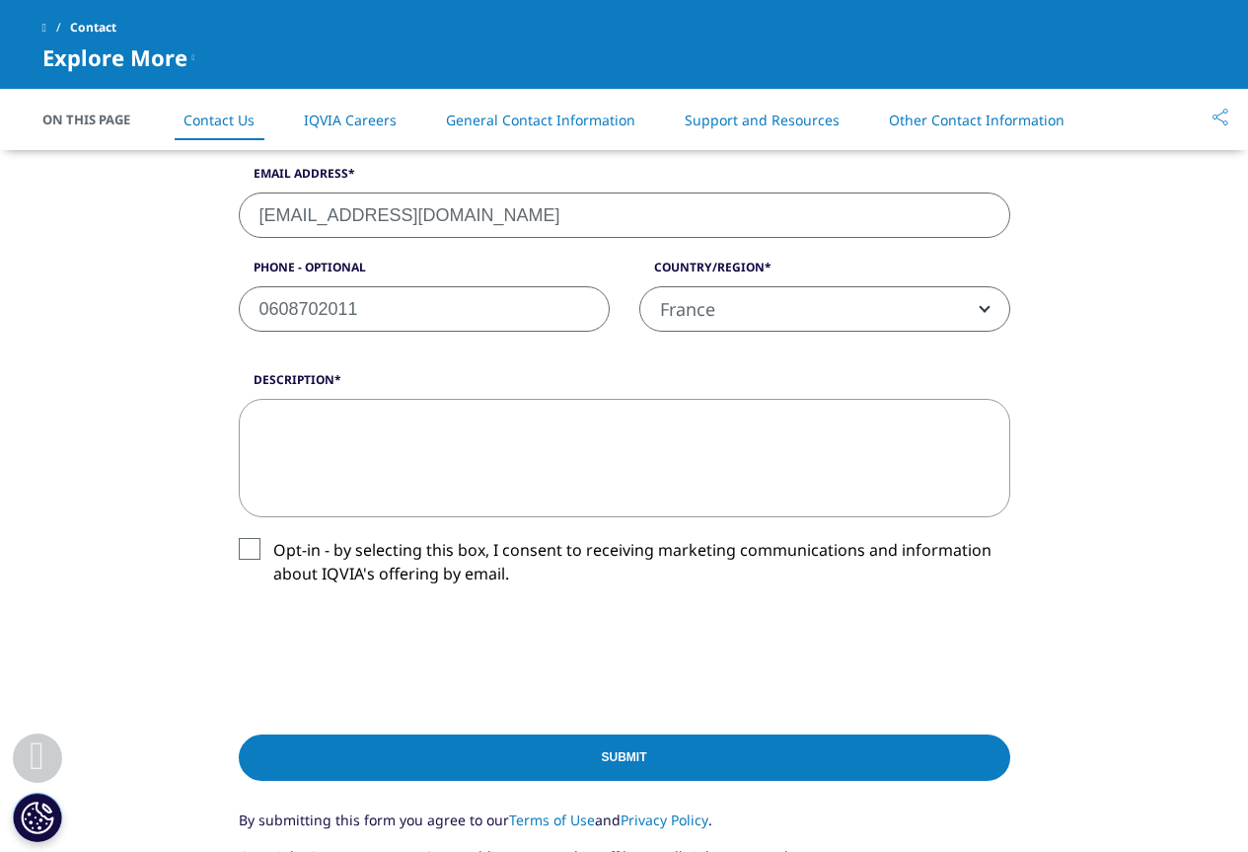
type input "0608702011"
drag, startPoint x: 389, startPoint y: 455, endPoint x: 391, endPoint y: 438, distance: 16.9
click at [391, 453] on textarea "Description" at bounding box center [625, 458] width 772 height 118
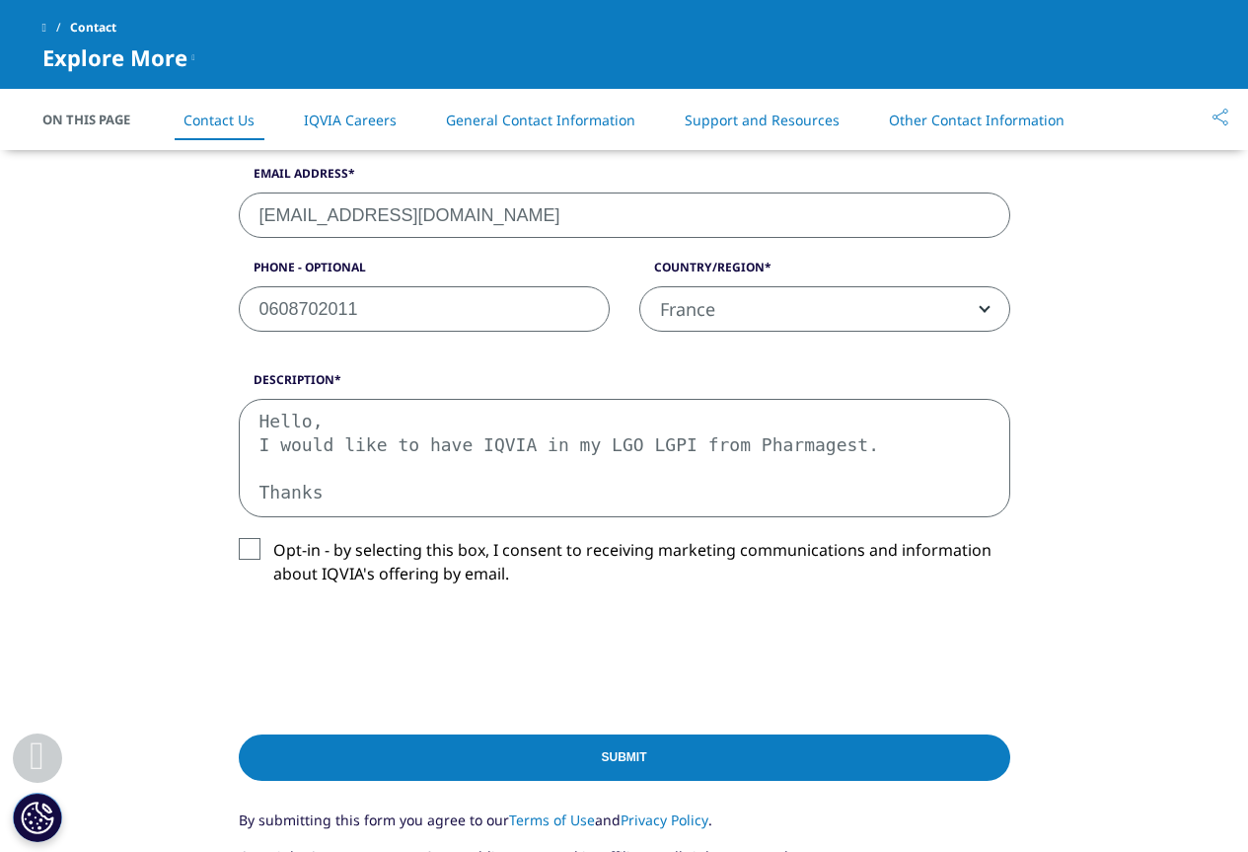
type textarea "Hello, I would like to have IQVIA in my LGO LGPI from Pharmagest. Thanks"
click at [246, 551] on label "Opt-in - by selecting this box, I consent to receiving marketing communications…" at bounding box center [625, 567] width 772 height 58
click at [273, 538] on input "Opt-in - by selecting this box, I consent to receiving marketing communications…" at bounding box center [273, 538] width 0 height 0
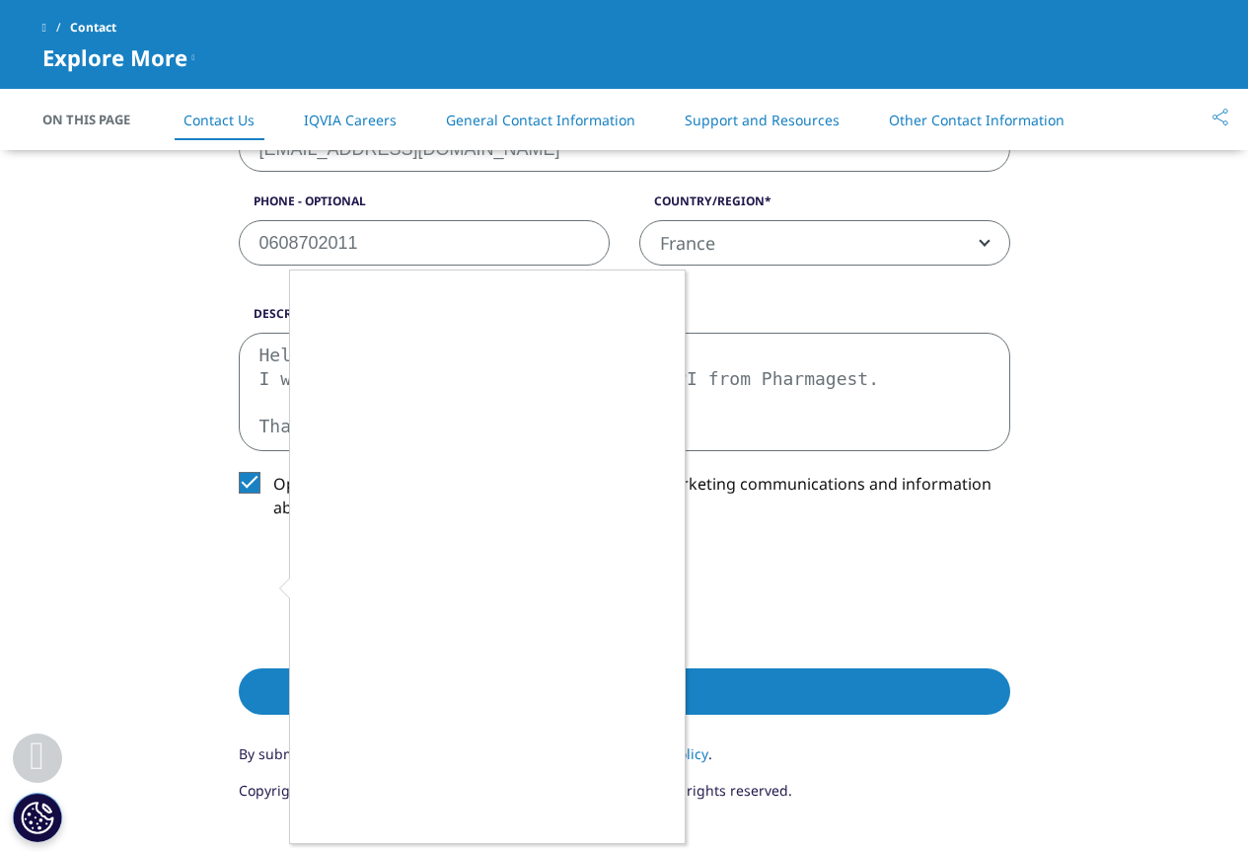
scroll to position [987, 0]
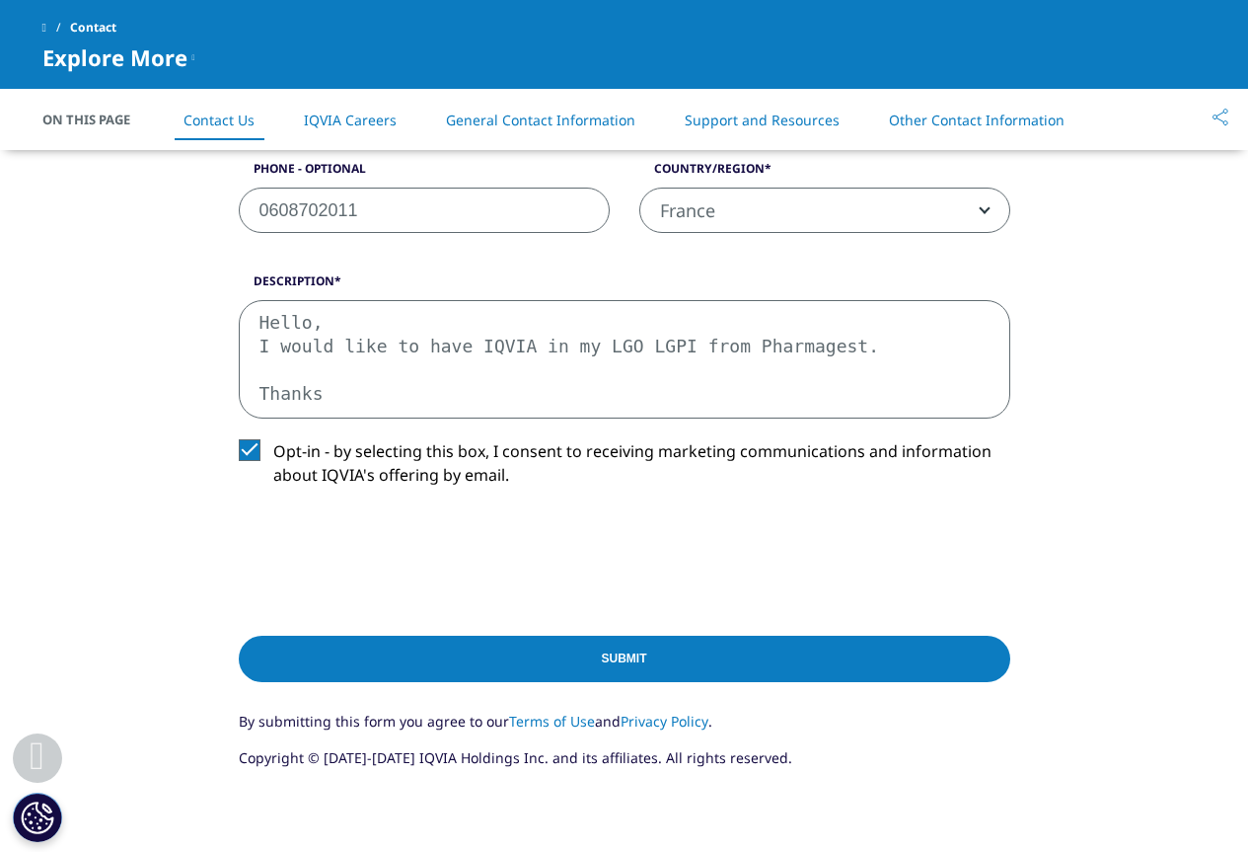
click at [560, 659] on input "Submit" at bounding box center [625, 659] width 772 height 46
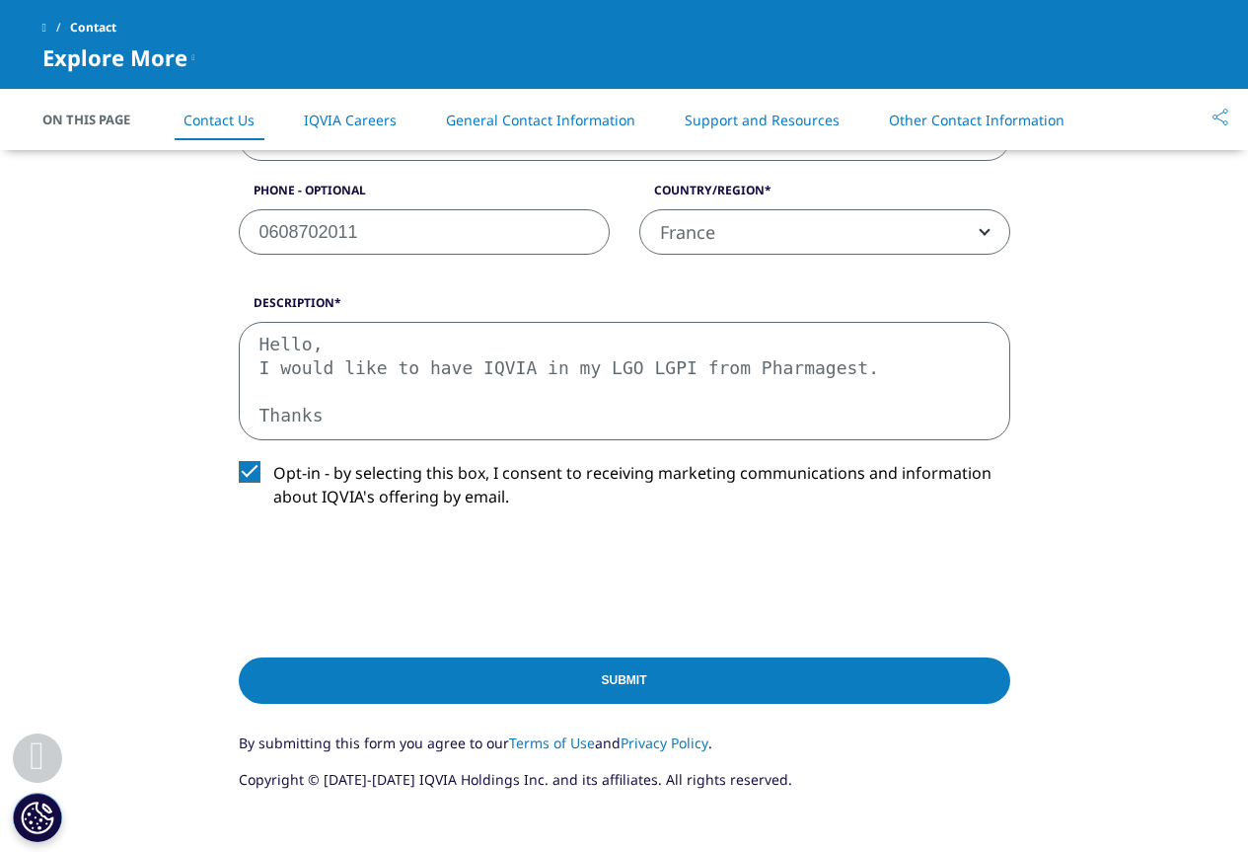
scroll to position [542, 0]
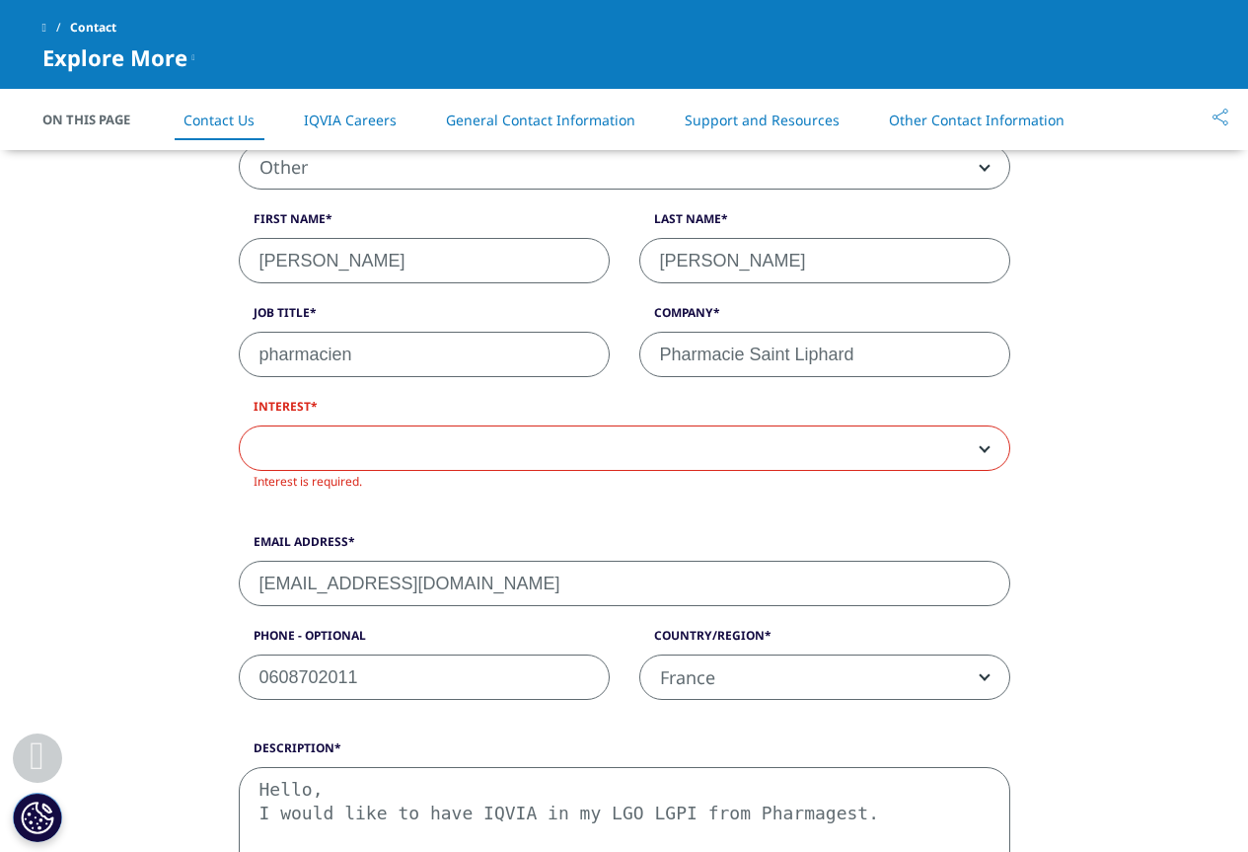
drag, startPoint x: 432, startPoint y: 474, endPoint x: 438, endPoint y: 449, distance: 25.4
click at [431, 472] on div "Interest Analytics Solutions Global Services (consulting/outsourcing) Contract …" at bounding box center [624, 445] width 801 height 95
click at [438, 448] on span at bounding box center [625, 448] width 770 height 45
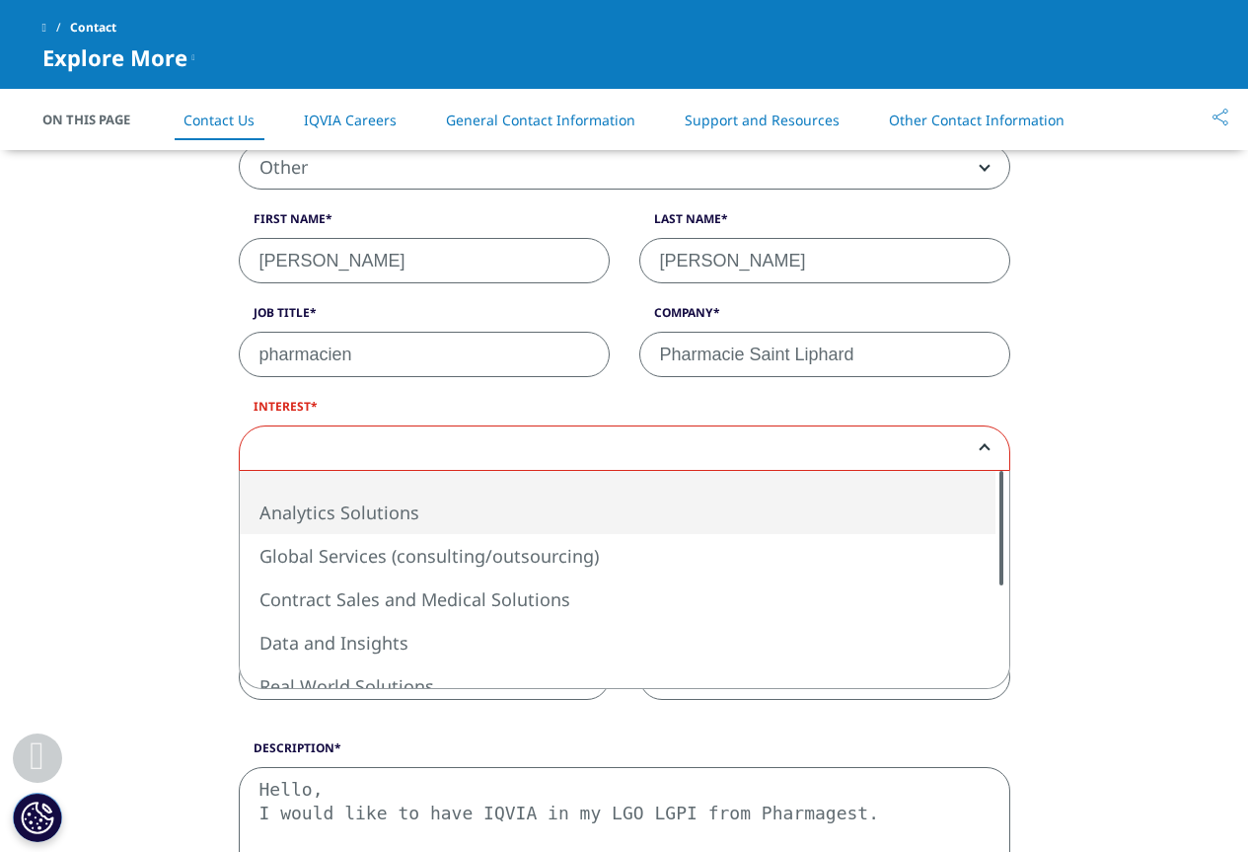
select select "Analytics Solutions"
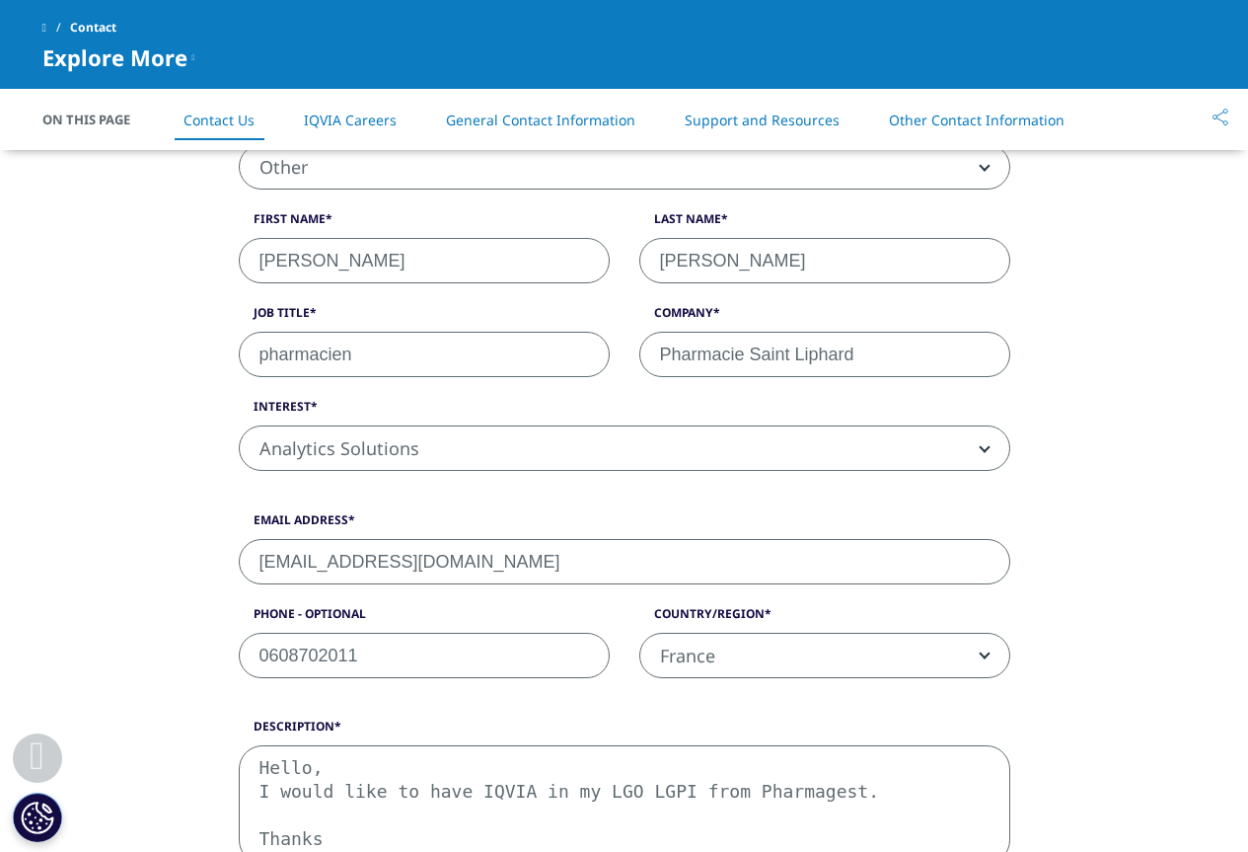
scroll to position [1233, 0]
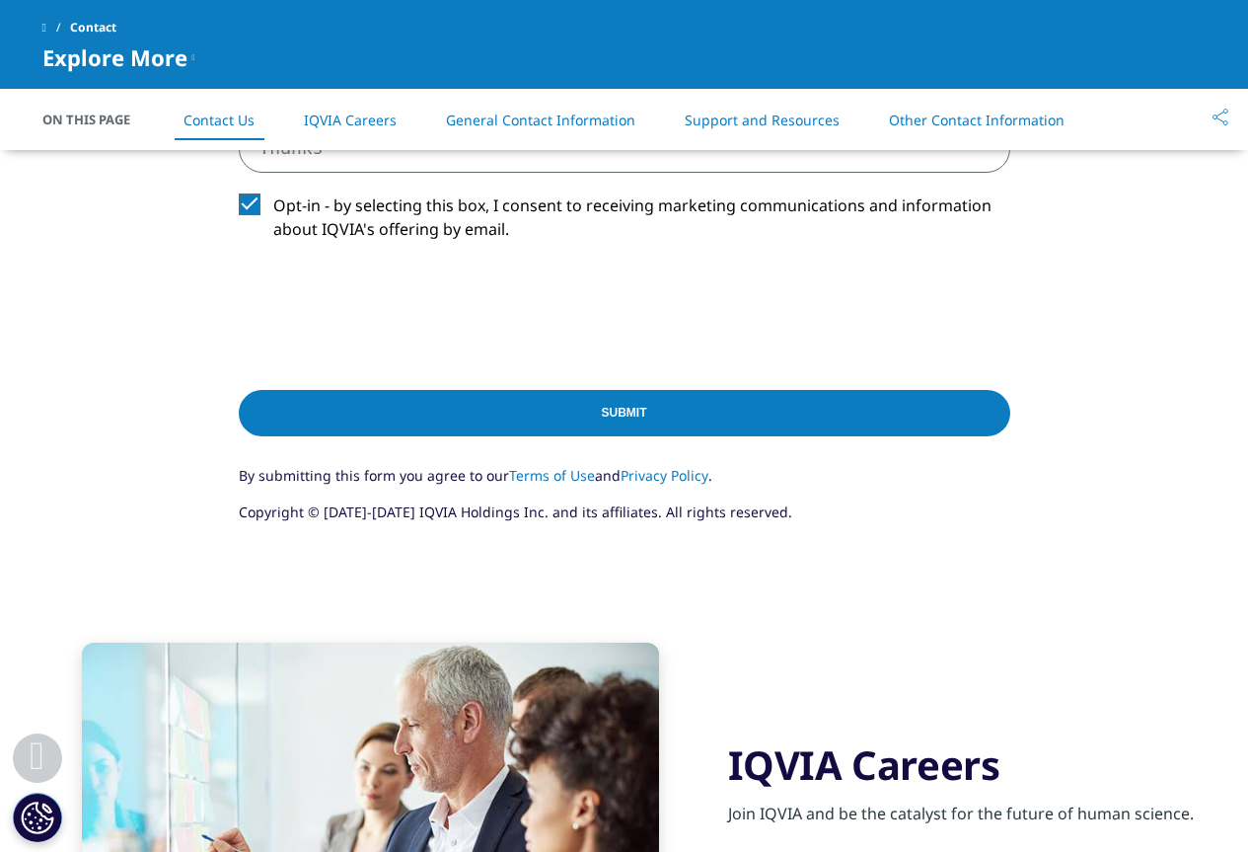
click at [516, 401] on input "Submit" at bounding box center [625, 413] width 772 height 46
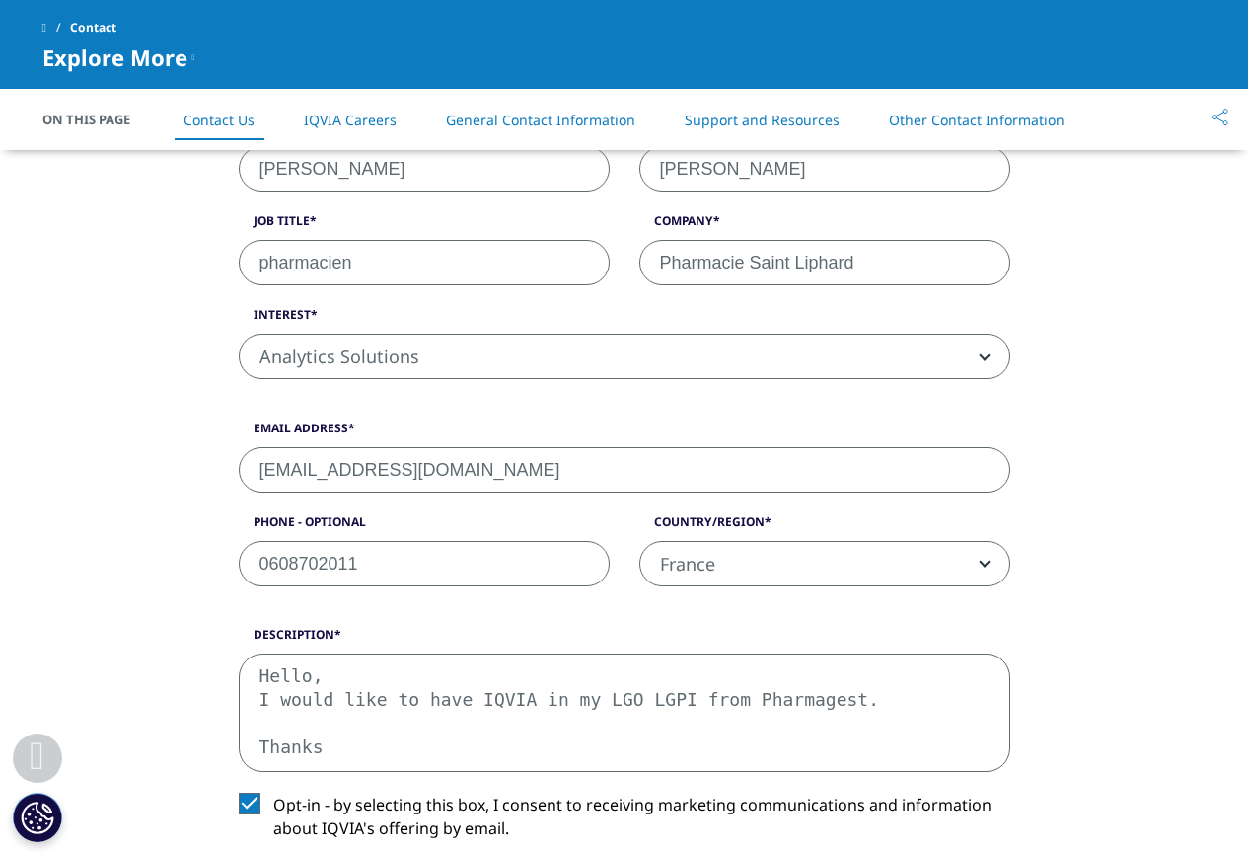
scroll to position [930, 0]
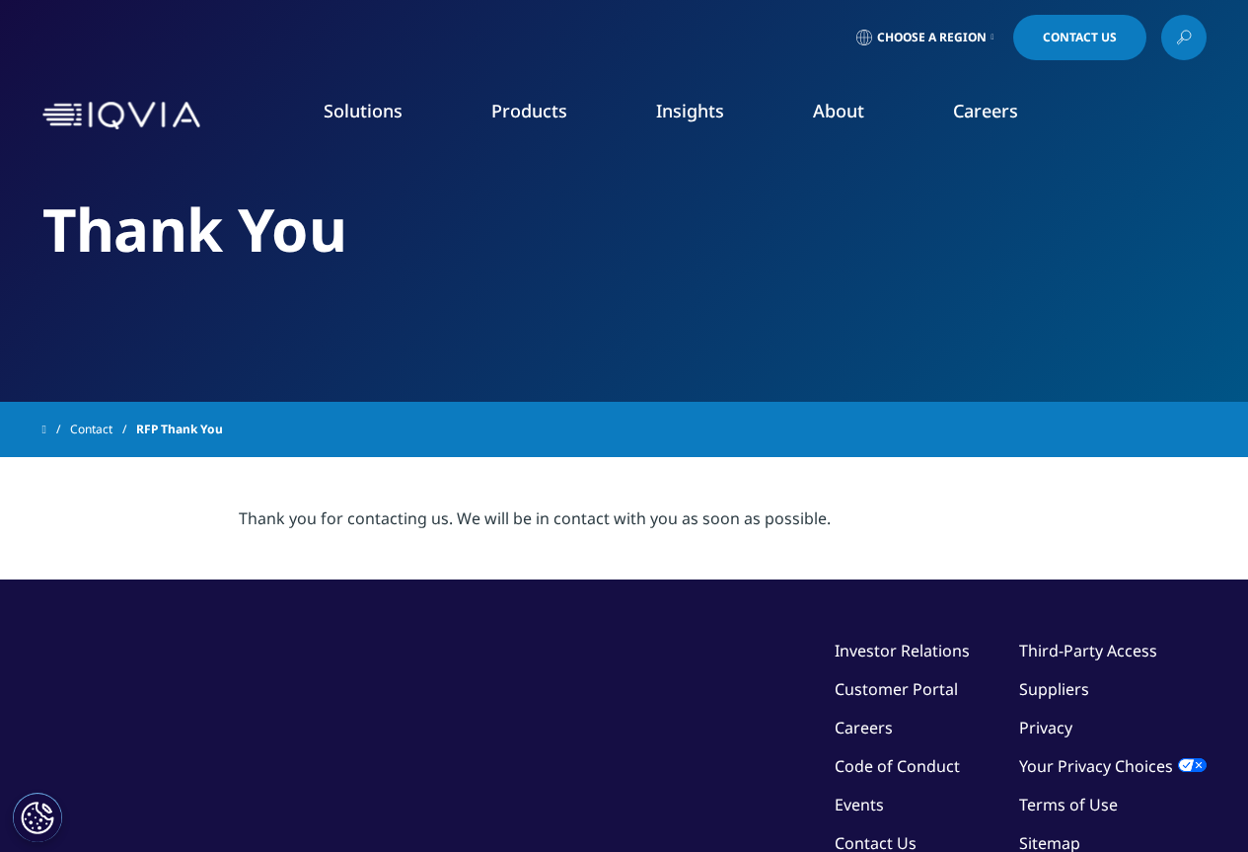
drag, startPoint x: 319, startPoint y: 530, endPoint x: 877, endPoint y: 524, distance: 558.6
click at [877, 524] on section "Thank you for contacting us. We will be in contact with you as soon as possible." at bounding box center [624, 518] width 1248 height 122
click at [877, 524] on div "Thank you for contacting us. We will be in contact with you as soon as possible." at bounding box center [624, 518] width 771 height 24
